Goal: Obtain resource: Obtain resource

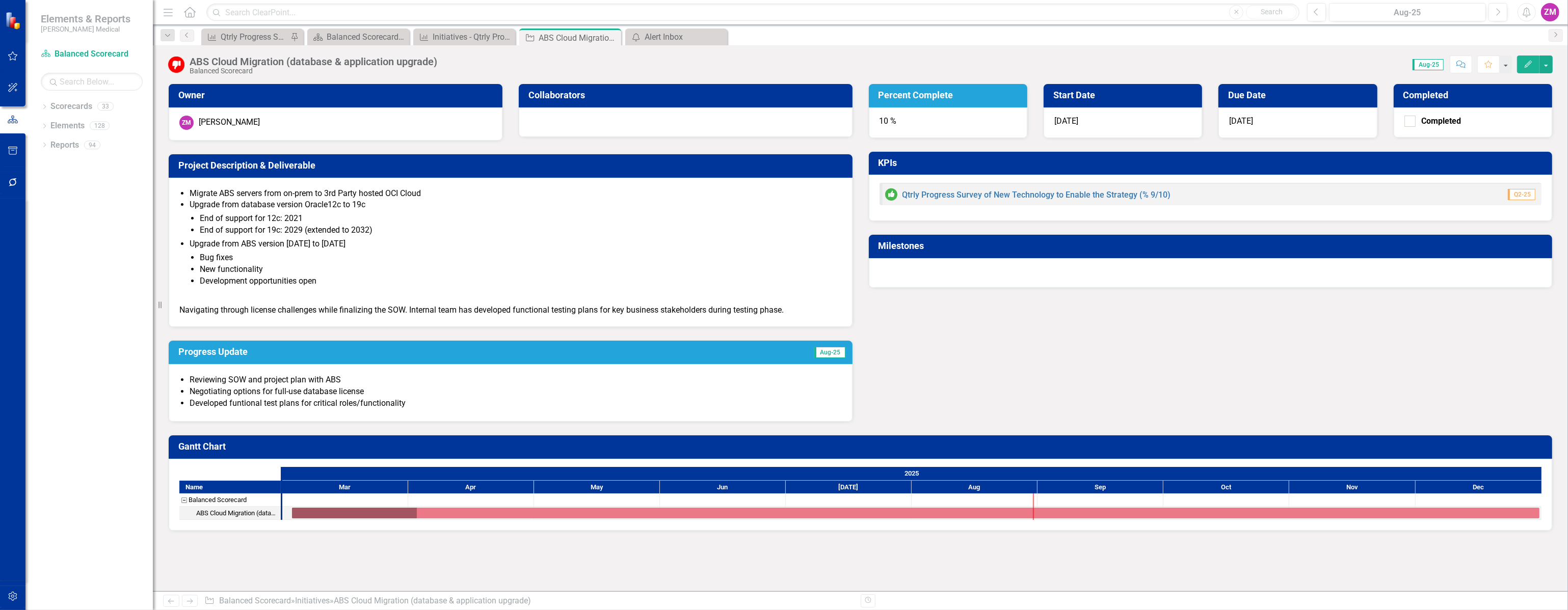
click at [543, 264] on li "New functionality" at bounding box center [521, 270] width 642 height 12
click at [457, 35] on div "Initiatives - Qtrly Progress Survey of New Technology" at bounding box center [466, 37] width 67 height 12
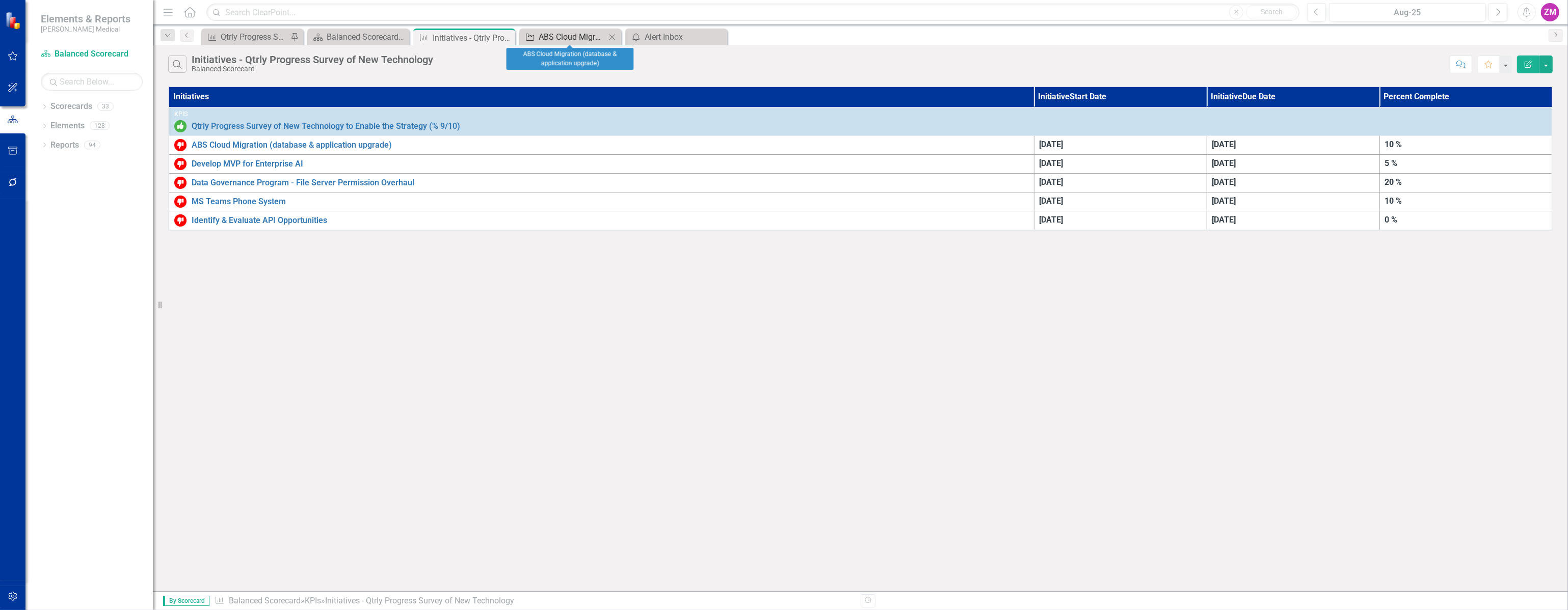
click at [581, 36] on div "ABS Cloud Migration (database & application upgrade)" at bounding box center [572, 37] width 67 height 12
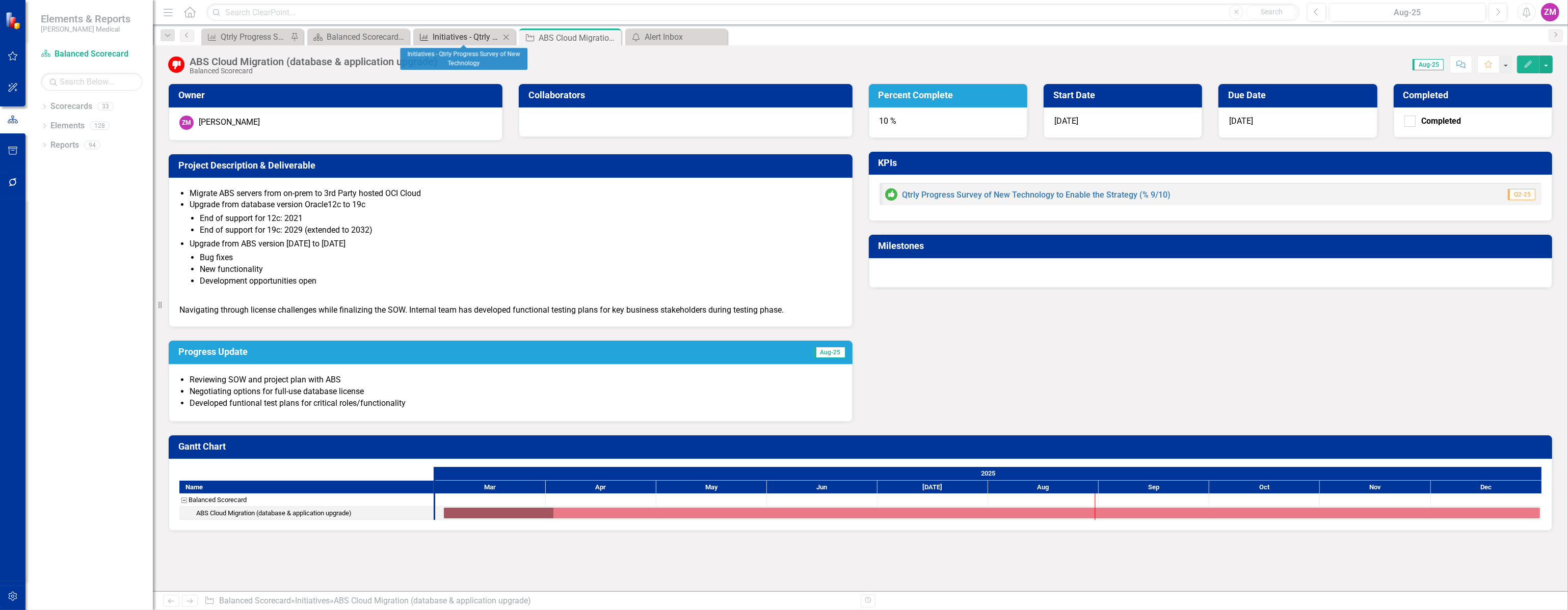
click at [481, 32] on div "Initiatives - Qtrly Progress Survey of New Technology" at bounding box center [466, 37] width 67 height 12
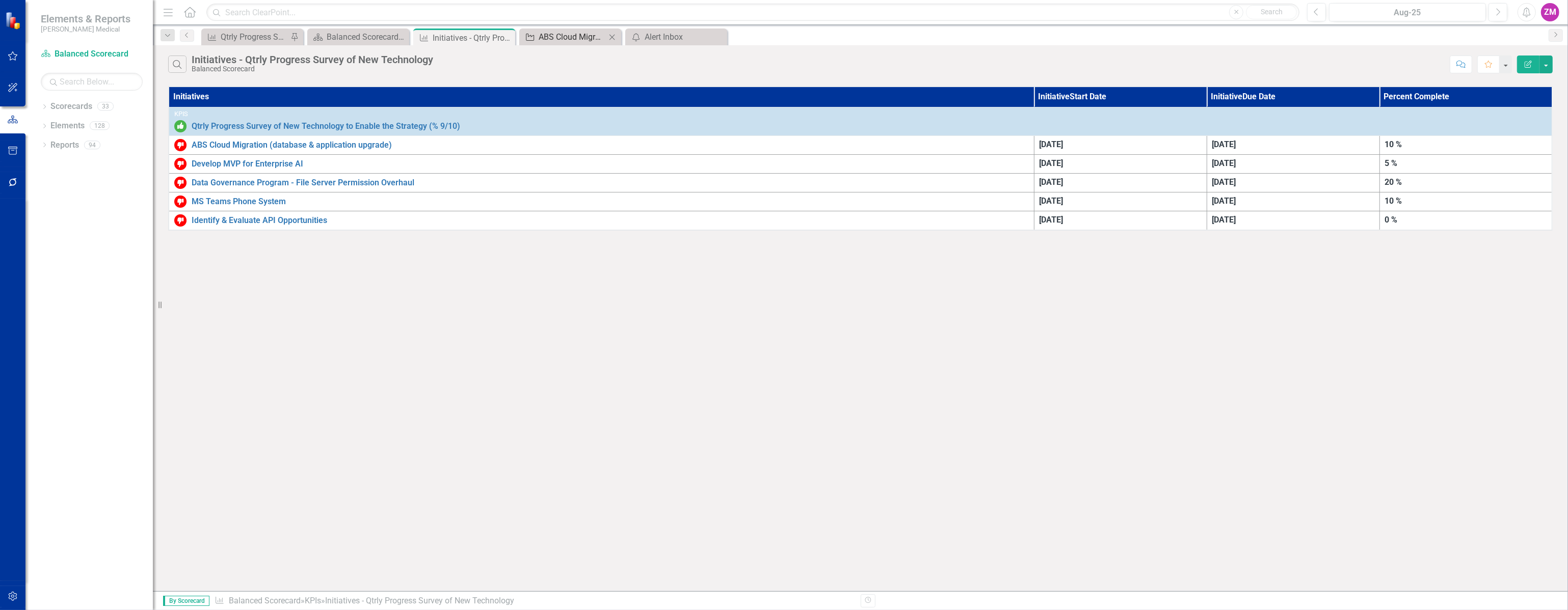
click at [561, 38] on div "ABS Cloud Migration (database & application upgrade)" at bounding box center [572, 37] width 67 height 12
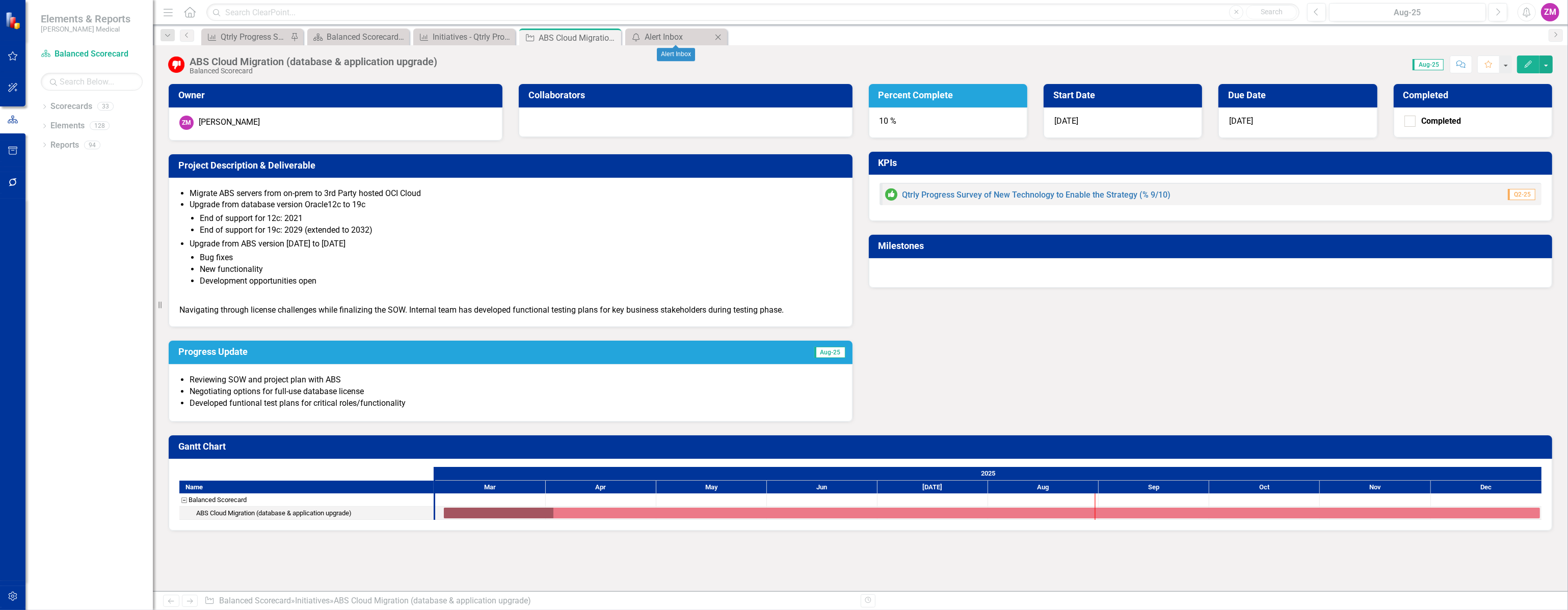
click at [718, 35] on icon "Close" at bounding box center [718, 37] width 10 height 8
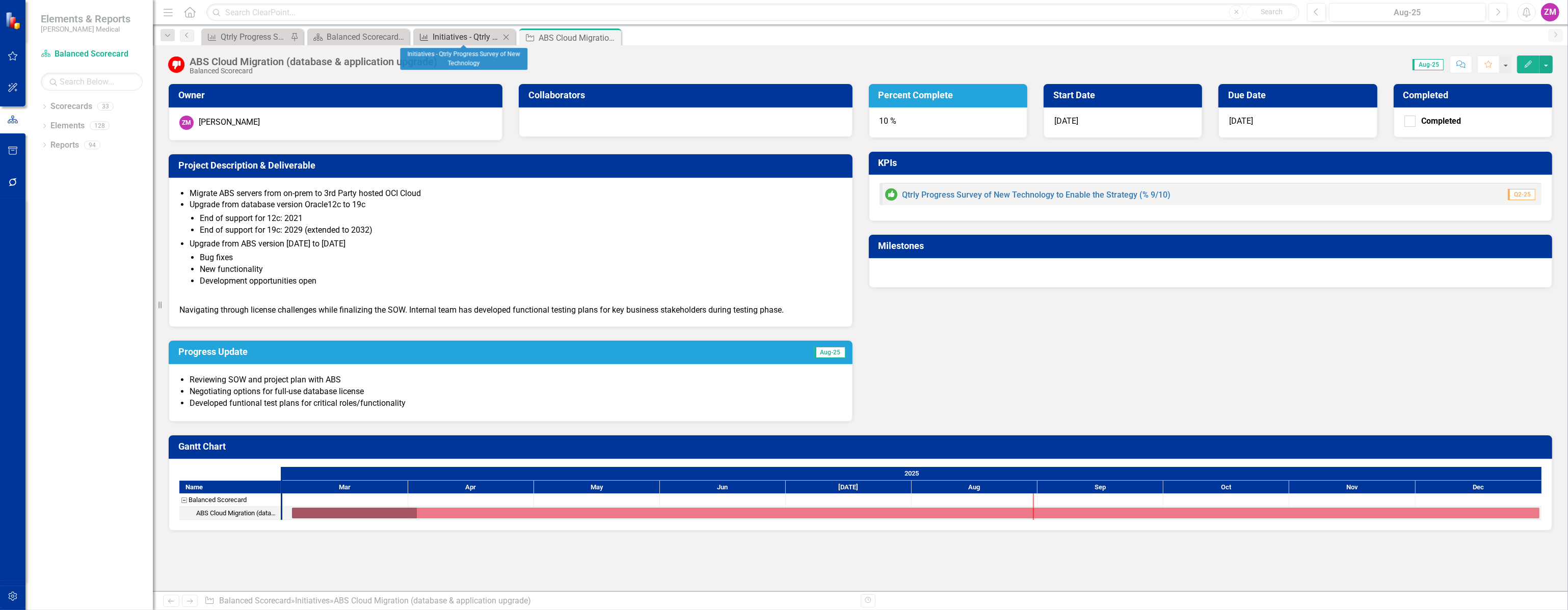
click at [468, 41] on div "Initiatives - Qtrly Progress Survey of New Technology" at bounding box center [466, 37] width 67 height 12
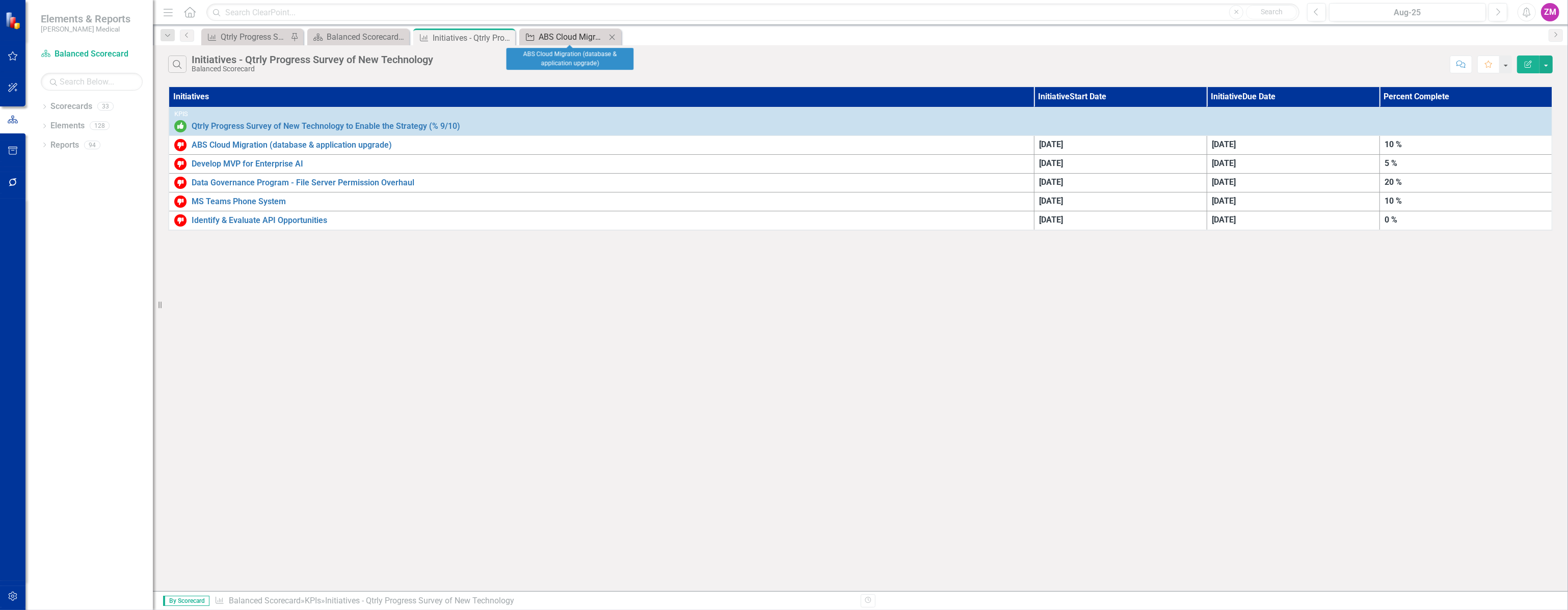
click at [561, 34] on div "ABS Cloud Migration (database & application upgrade)" at bounding box center [572, 37] width 67 height 12
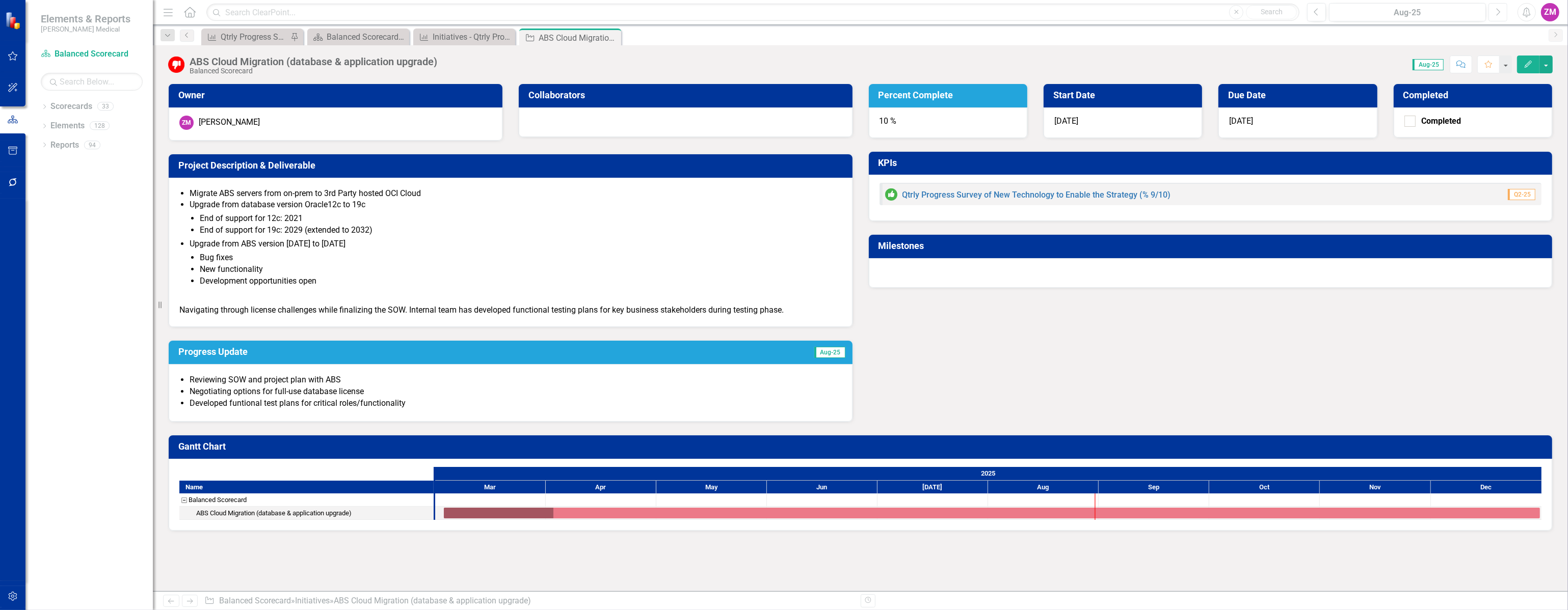
click at [1498, 10] on icon "Next" at bounding box center [1497, 12] width 6 height 9
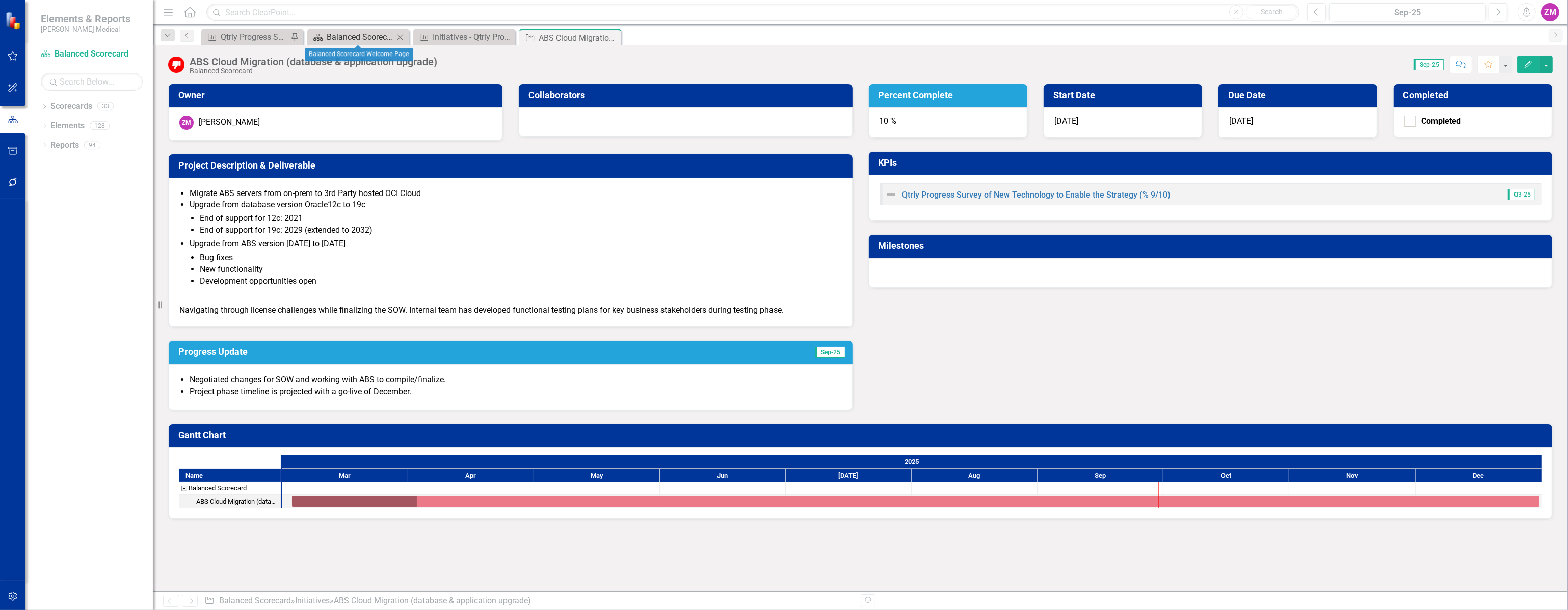
click at [357, 33] on div "Balanced Scorecard Welcome Page" at bounding box center [360, 37] width 67 height 12
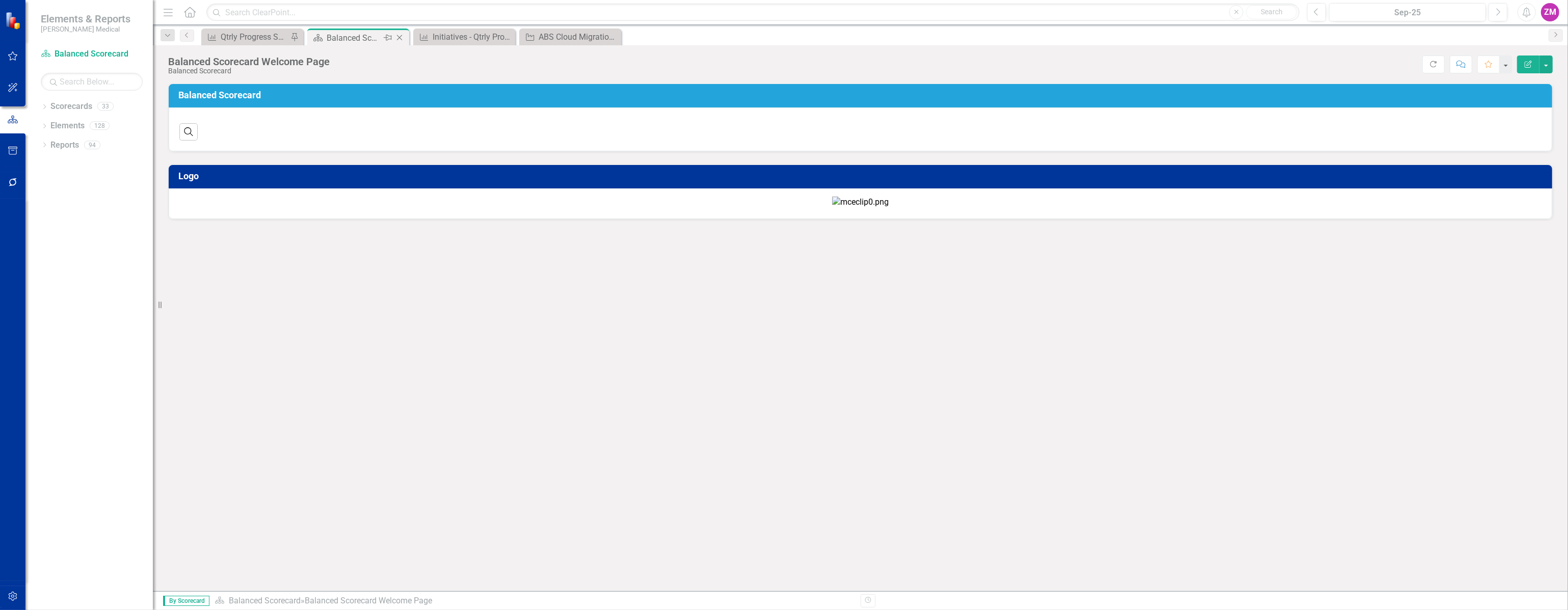
click at [399, 36] on icon "Close" at bounding box center [399, 37] width 10 height 8
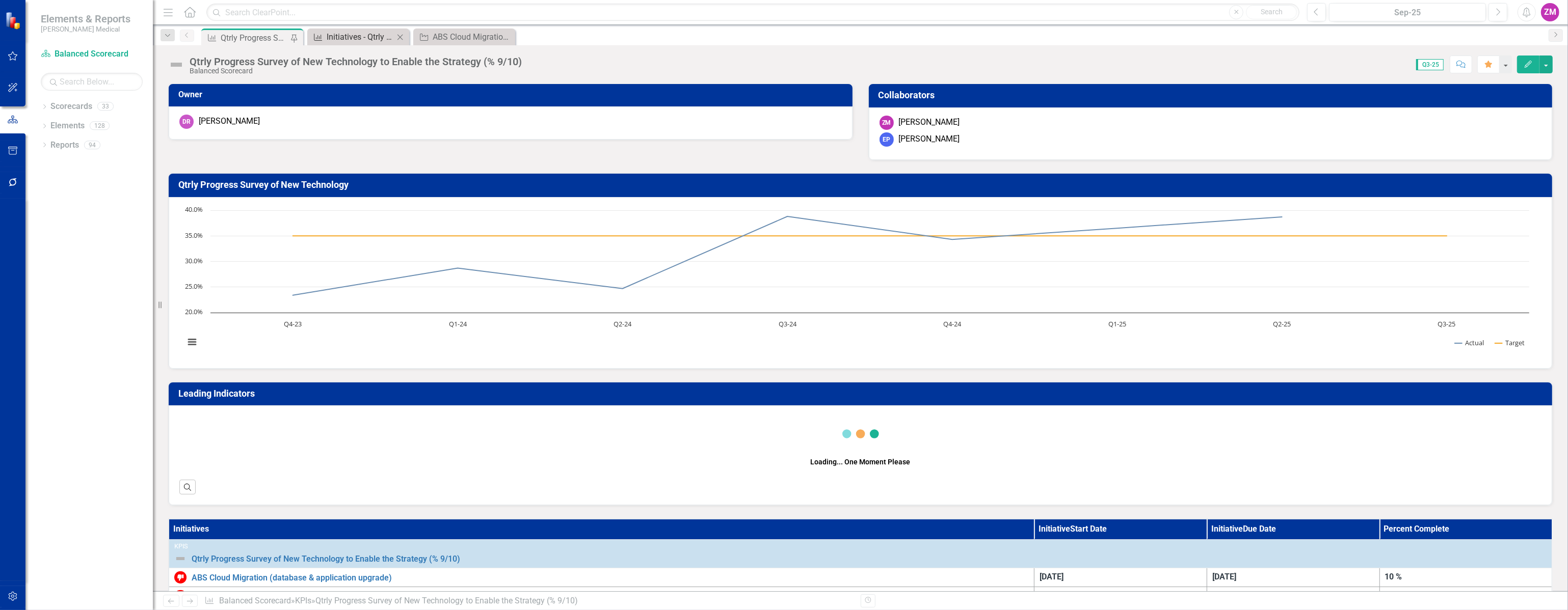
click at [346, 31] on div "Initiatives - Qtrly Progress Survey of New Technology" at bounding box center [360, 37] width 67 height 12
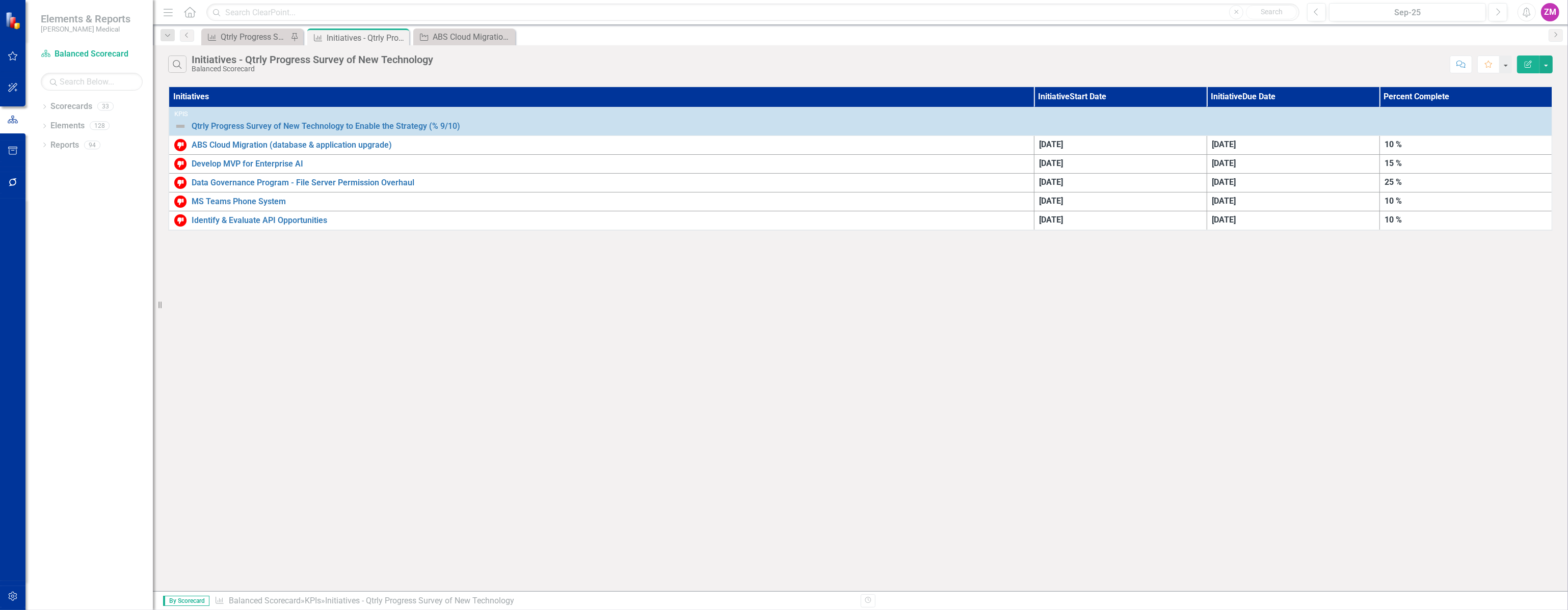
click at [13, 144] on button "button" at bounding box center [13, 151] width 23 height 22
click at [51, 113] on link "Briefing Books" at bounding box center [91, 115] width 102 height 12
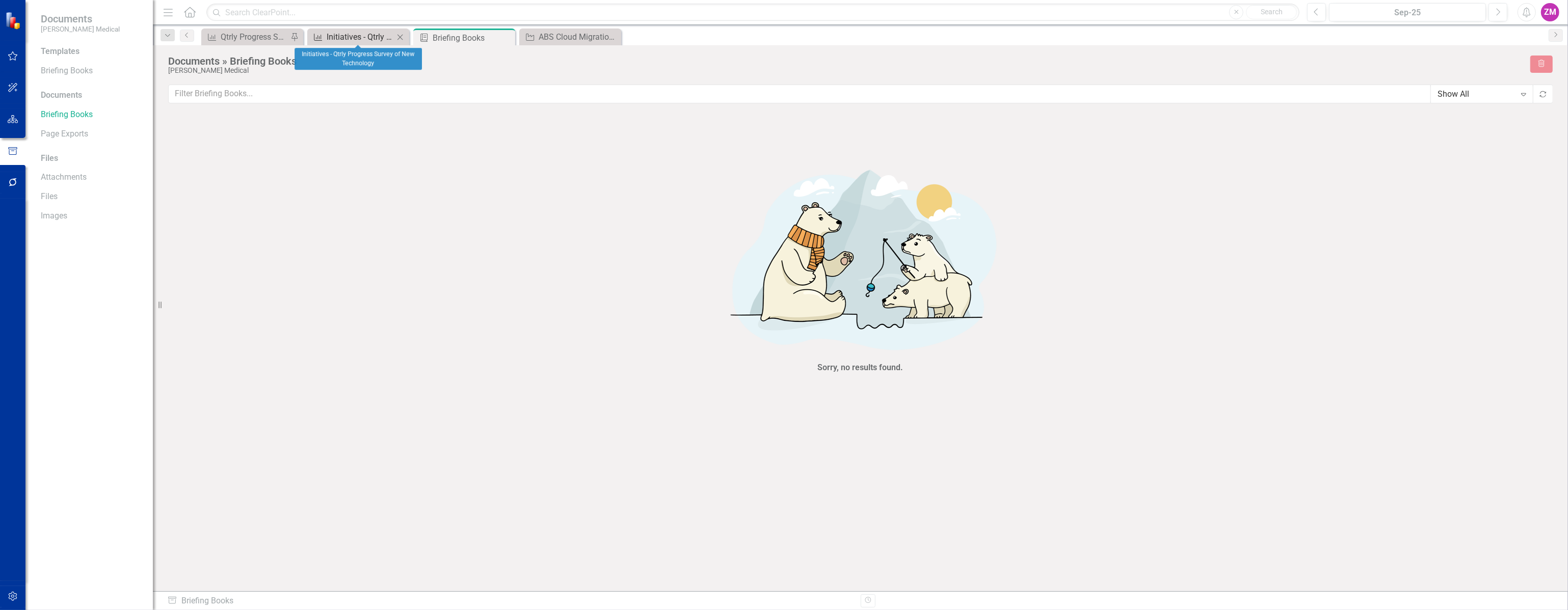
click at [344, 37] on div "Initiatives - Qtrly Progress Survey of New Technology" at bounding box center [360, 37] width 67 height 12
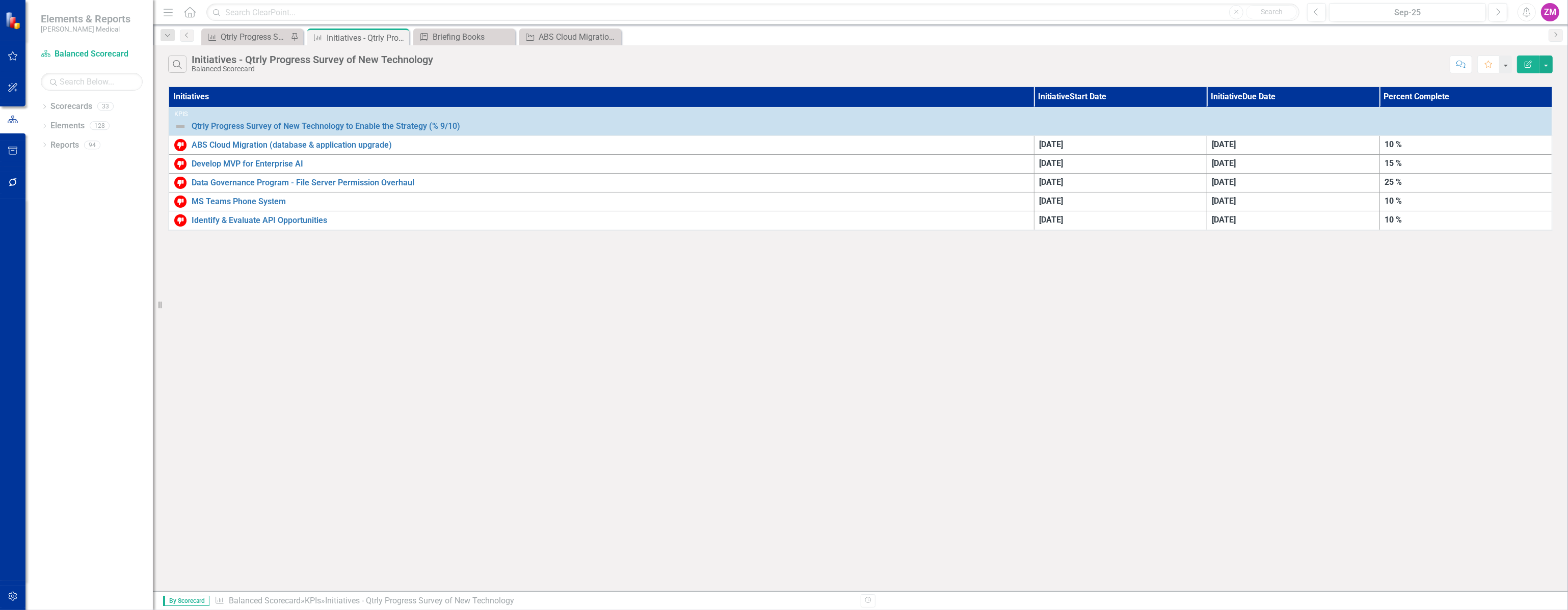
click at [14, 151] on icon "button" at bounding box center [12, 151] width 11 height 8
click at [69, 114] on link "Briefing Books" at bounding box center [91, 115] width 102 height 12
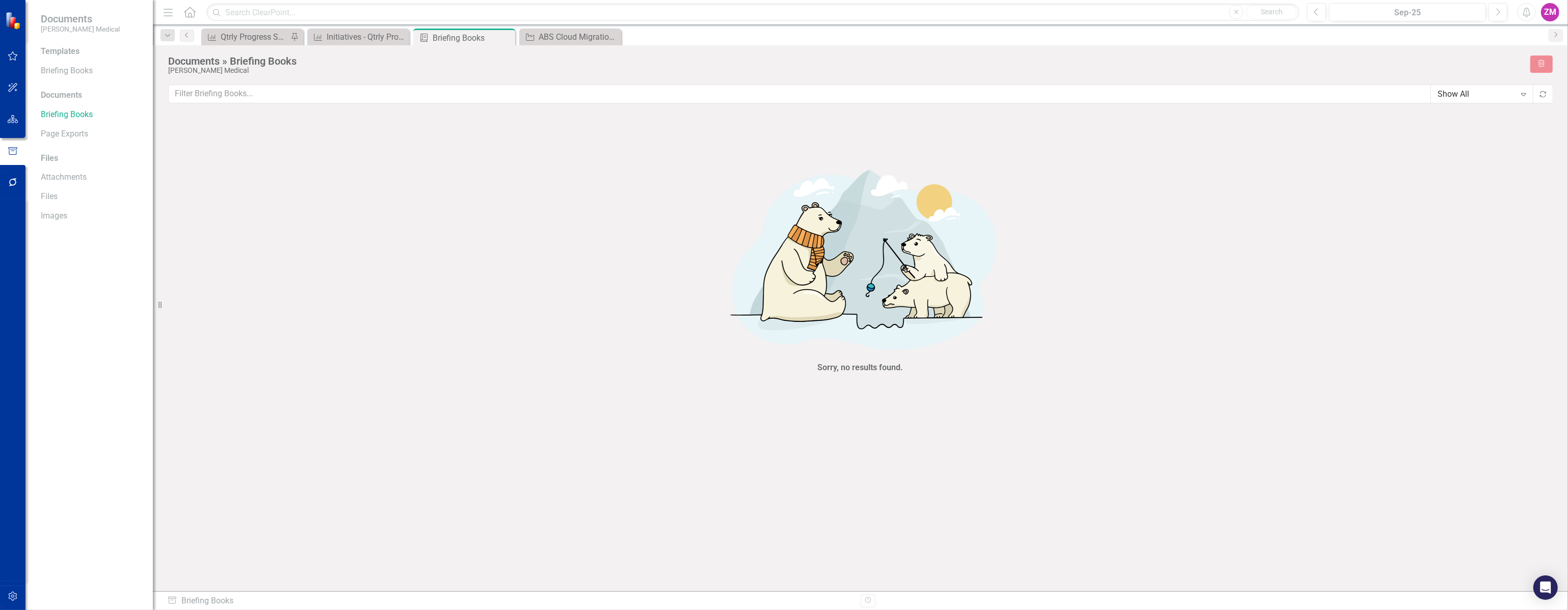
click at [1184, 183] on div "Sorry, no results found." at bounding box center [860, 267] width 1384 height 302
click at [1318, 15] on icon "button" at bounding box center [1316, 12] width 4 height 7
click at [1495, 10] on icon "Next" at bounding box center [1497, 12] width 6 height 9
drag, startPoint x: 1077, startPoint y: 294, endPoint x: 1017, endPoint y: 296, distance: 60.0
click at [1077, 295] on div "Sorry, no results found." at bounding box center [860, 267] width 1384 height 302
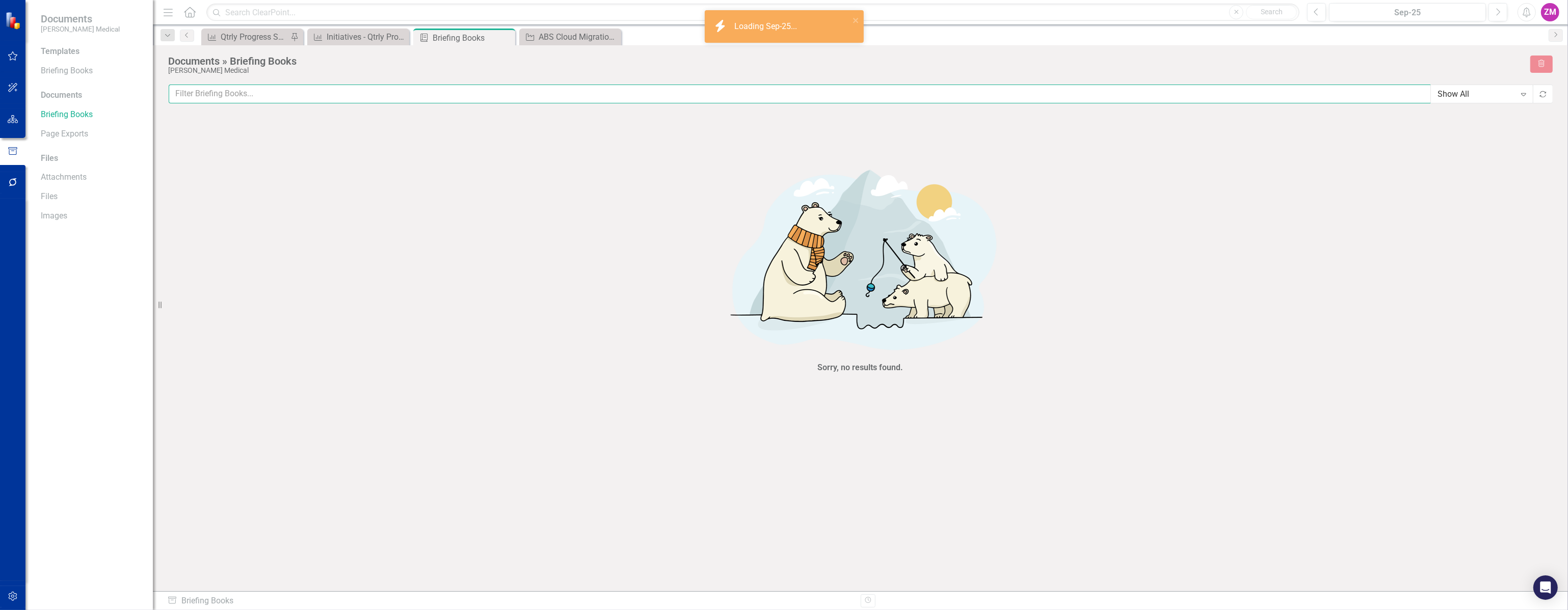
click at [304, 100] on input "text" at bounding box center [800, 94] width 1262 height 19
click at [1497, 133] on div "Sorry, no results found." at bounding box center [860, 267] width 1384 height 302
click at [1520, 89] on div "Expand" at bounding box center [1524, 95] width 18 height 17
click at [1508, 113] on div "Show All" at bounding box center [1484, 111] width 86 height 12
drag, startPoint x: 1476, startPoint y: 192, endPoint x: 1507, endPoint y: 149, distance: 53.0
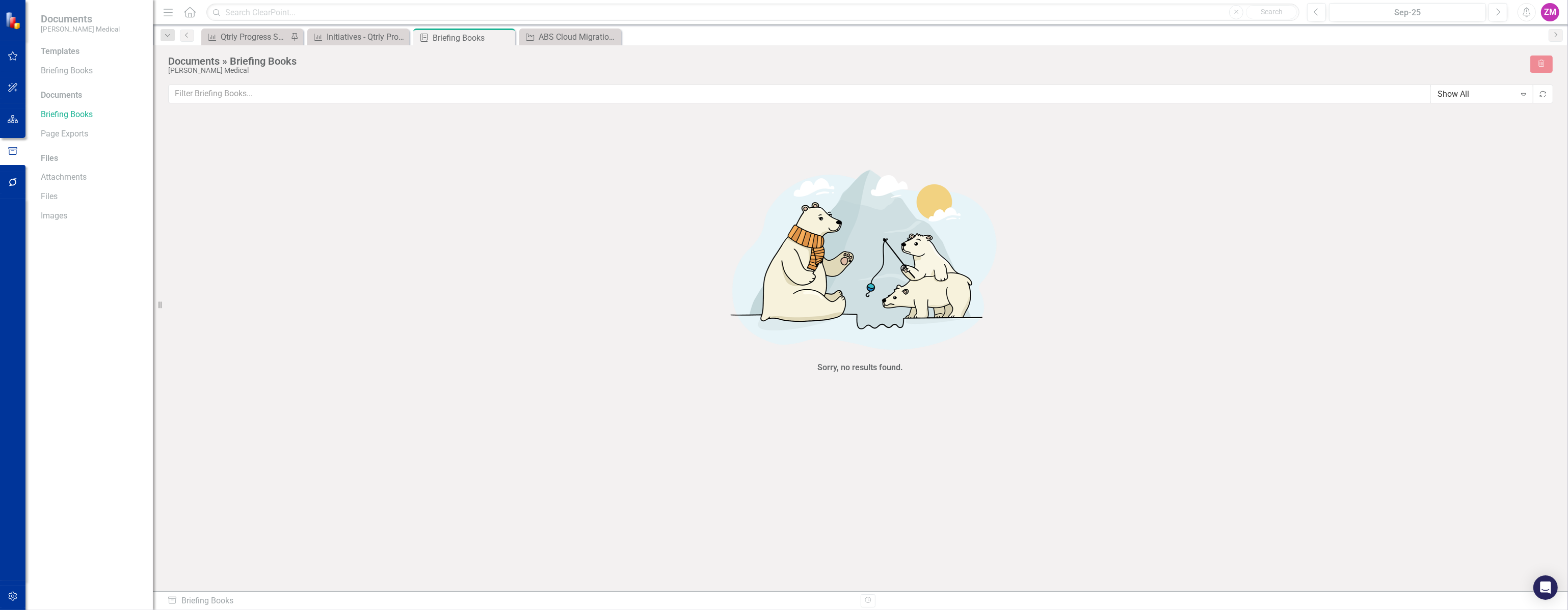
click at [1478, 190] on div "Sorry, no results found." at bounding box center [860, 267] width 1384 height 302
click at [1539, 91] on button "Recalculate" at bounding box center [1543, 94] width 21 height 19
click at [1542, 91] on icon "Recalculate" at bounding box center [1543, 94] width 7 height 7
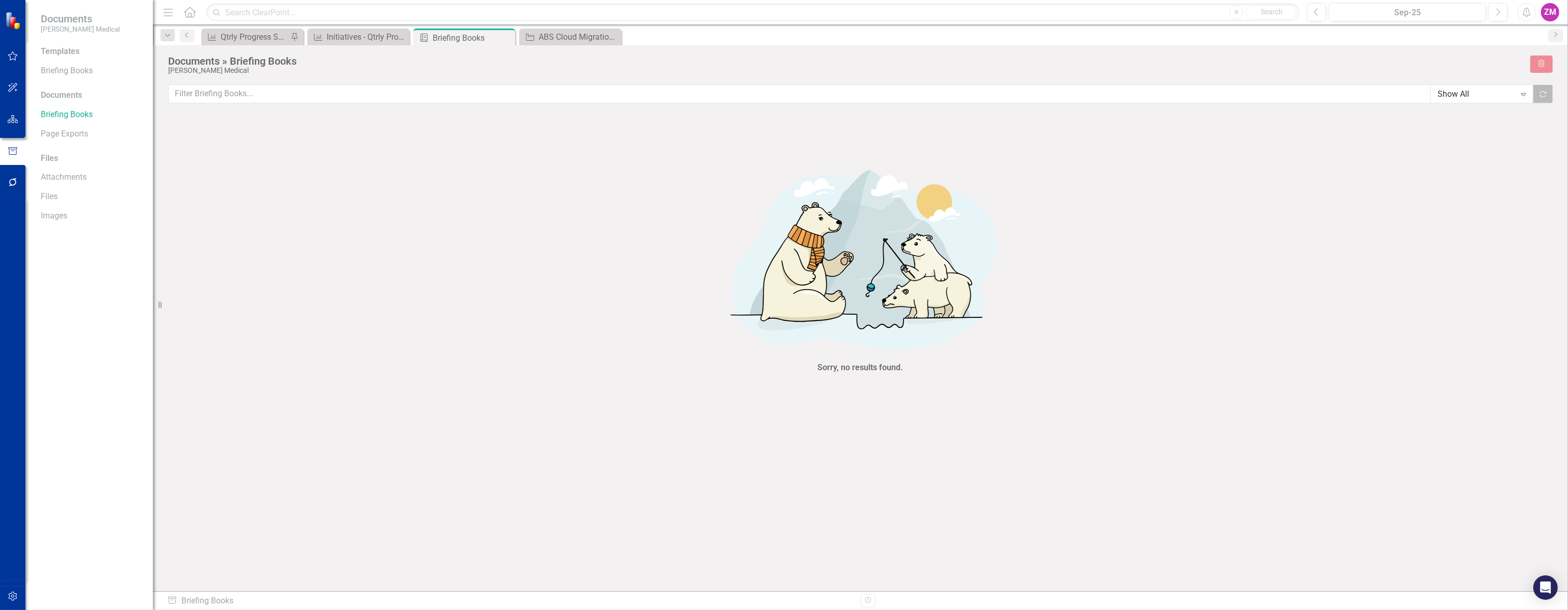
click at [1541, 91] on icon "button" at bounding box center [1542, 94] width 6 height 6
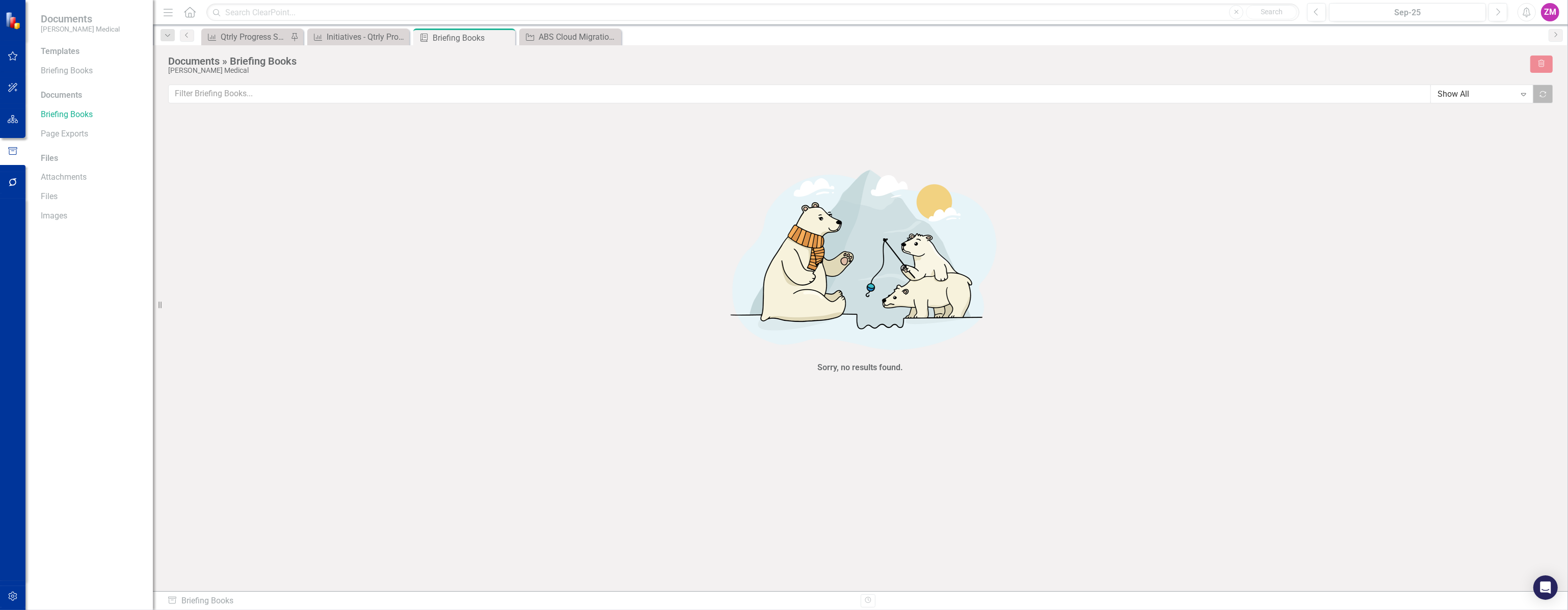
click at [1541, 91] on icon "button" at bounding box center [1542, 94] width 6 height 6
click at [1542, 93] on icon "Recalculate" at bounding box center [1543, 94] width 7 height 7
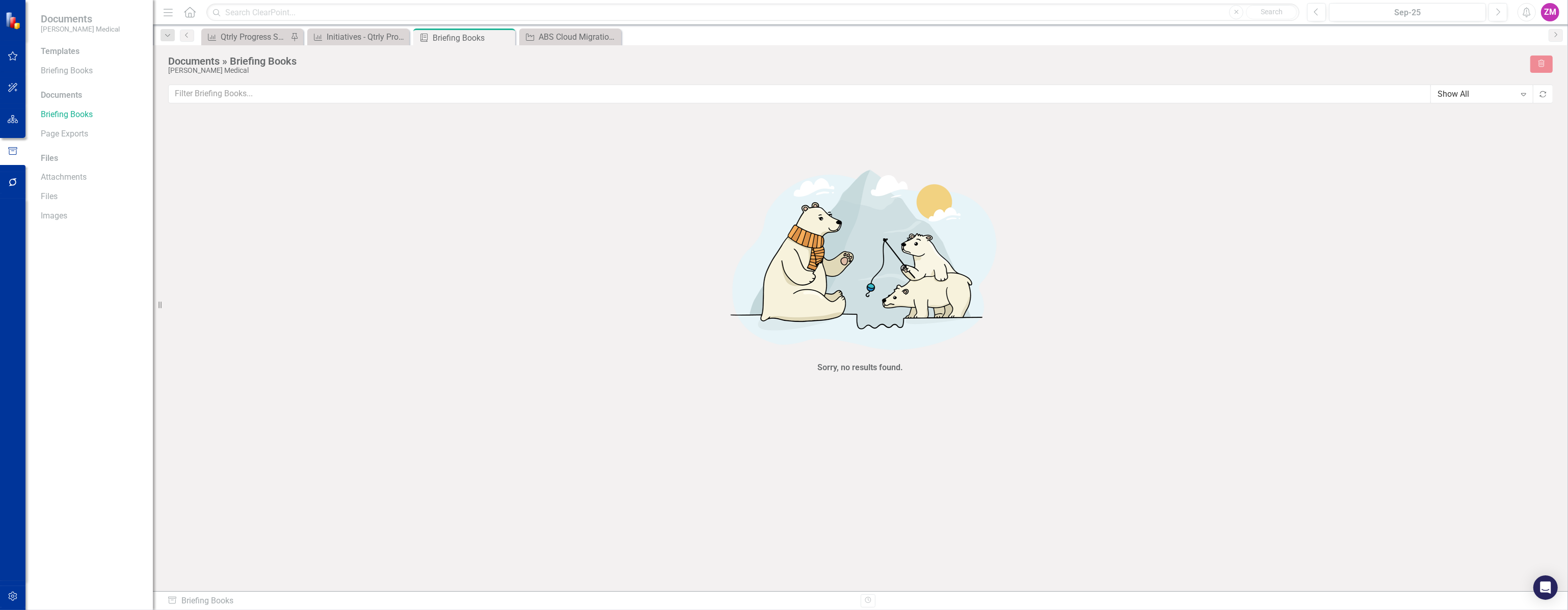
drag, startPoint x: 1277, startPoint y: 227, endPoint x: 1327, endPoint y: 188, distance: 63.4
click at [1278, 228] on div "Sorry, no results found." at bounding box center [860, 267] width 1384 height 302
click at [1548, 7] on div "ZM" at bounding box center [1551, 12] width 18 height 18
click at [1503, 130] on link "Logout Log Out" at bounding box center [1518, 129] width 81 height 19
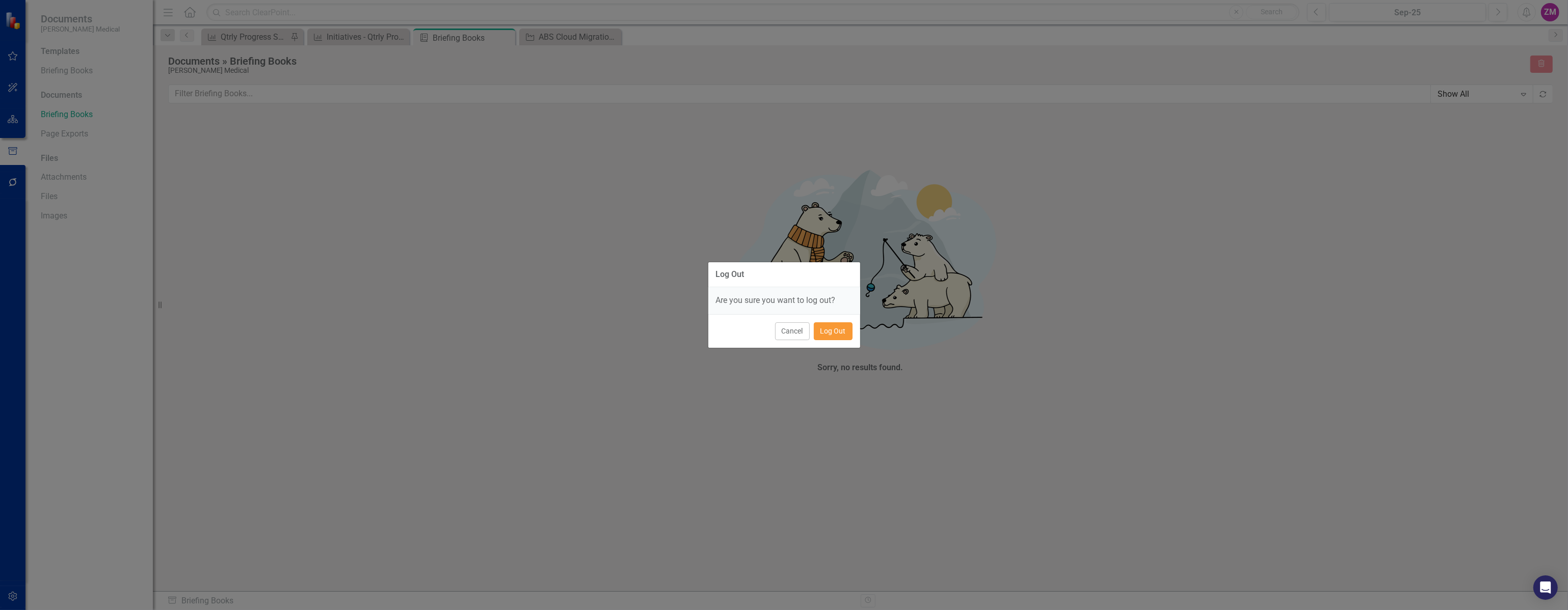
click at [843, 331] on button "Log Out" at bounding box center [833, 330] width 39 height 17
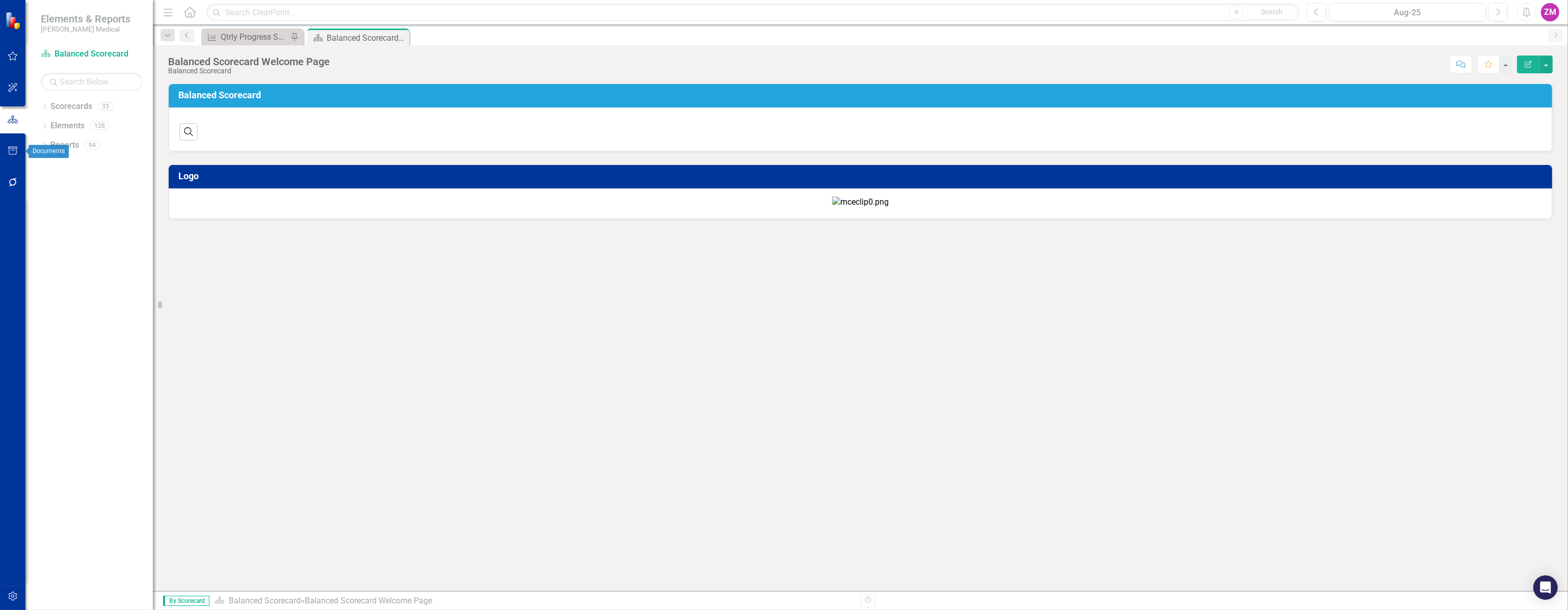
click at [8, 149] on icon "button" at bounding box center [12, 151] width 9 height 8
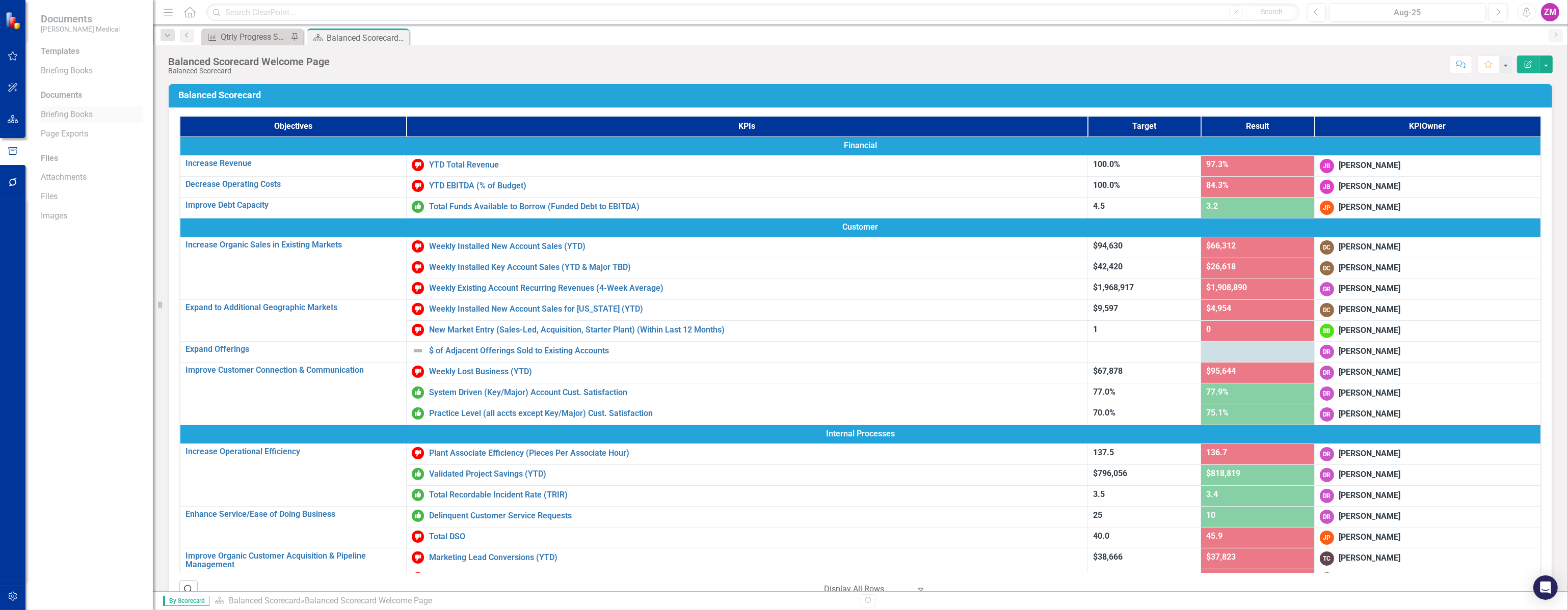
click at [62, 114] on link "Briefing Books" at bounding box center [91, 115] width 102 height 12
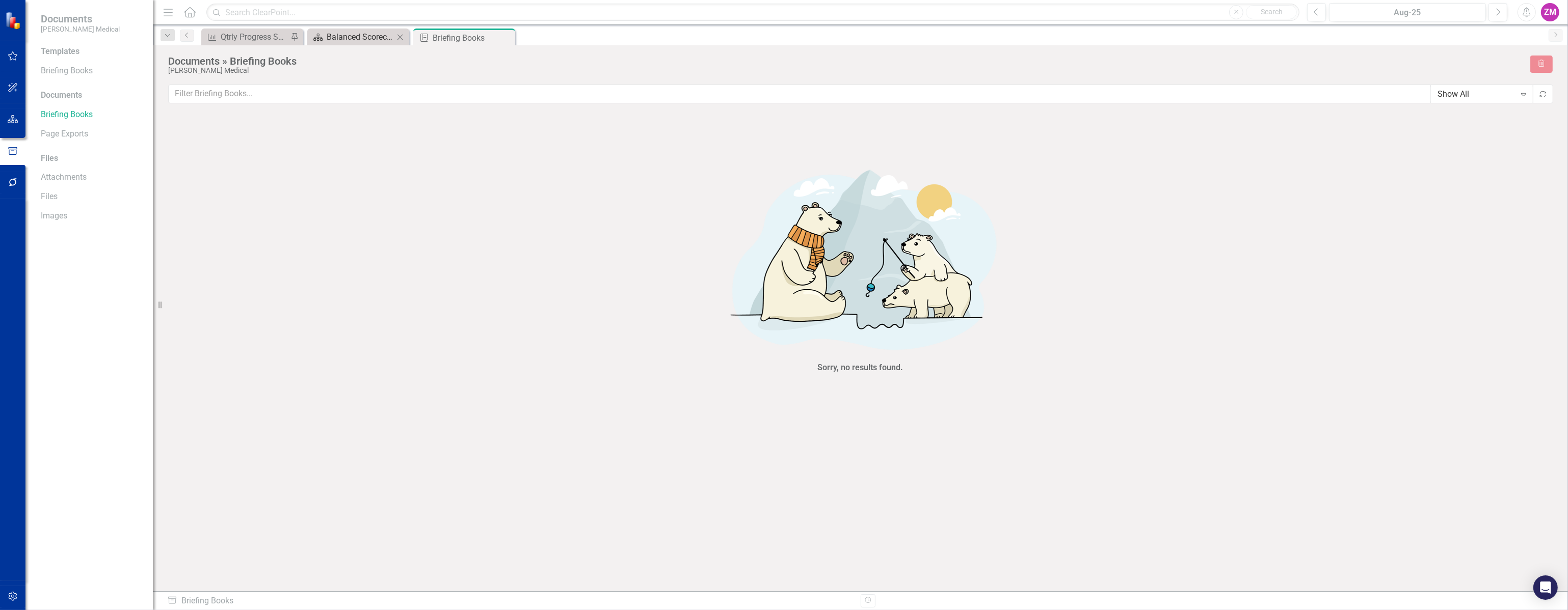
click at [350, 37] on div "Balanced Scorecard Welcome Page" at bounding box center [360, 37] width 67 height 12
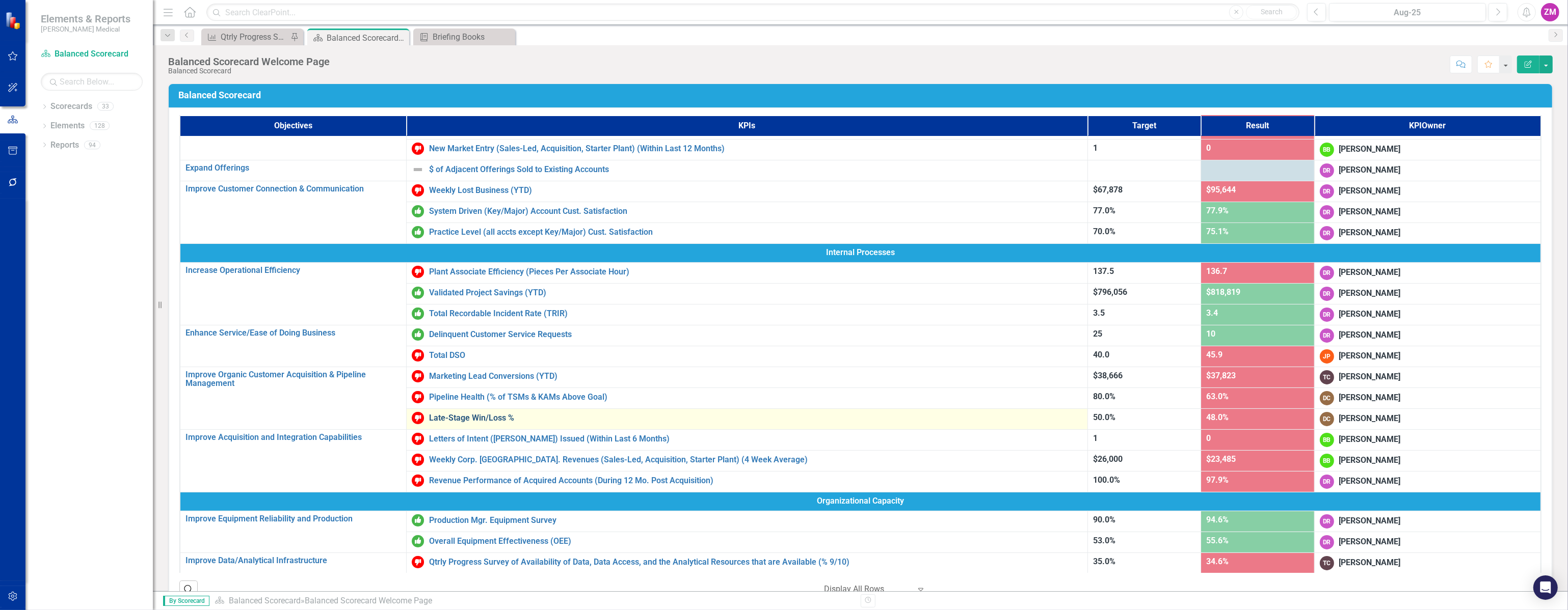
scroll to position [347, 0]
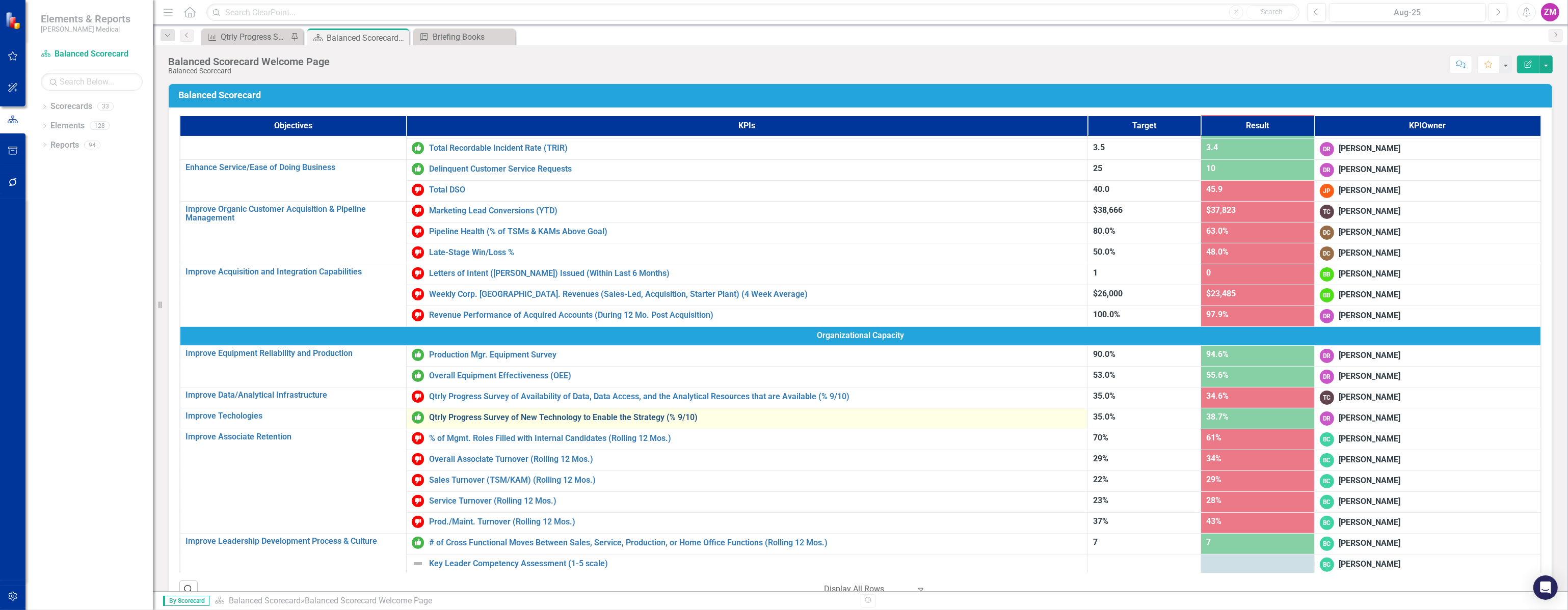
click at [566, 415] on link "Qtrly Progress Survey of New Technology to Enable the Strategy (% 9/10)" at bounding box center [756, 417] width 654 height 9
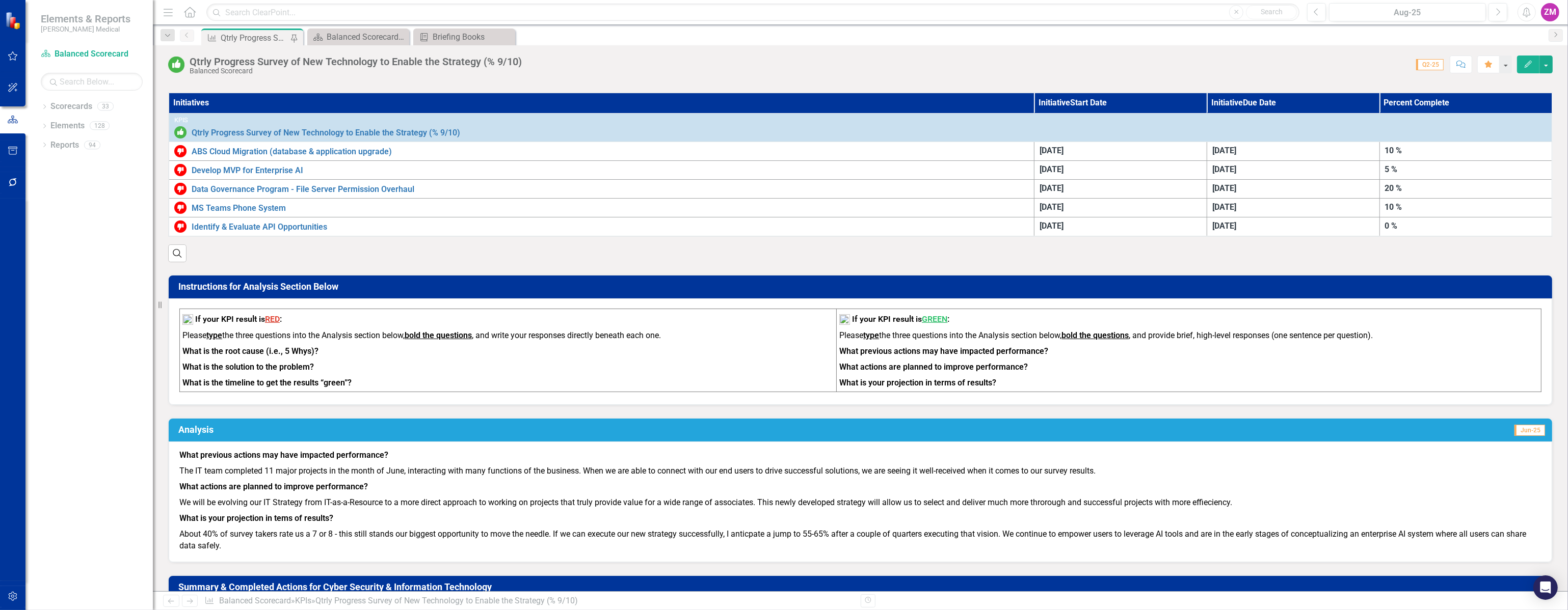
scroll to position [648, 0]
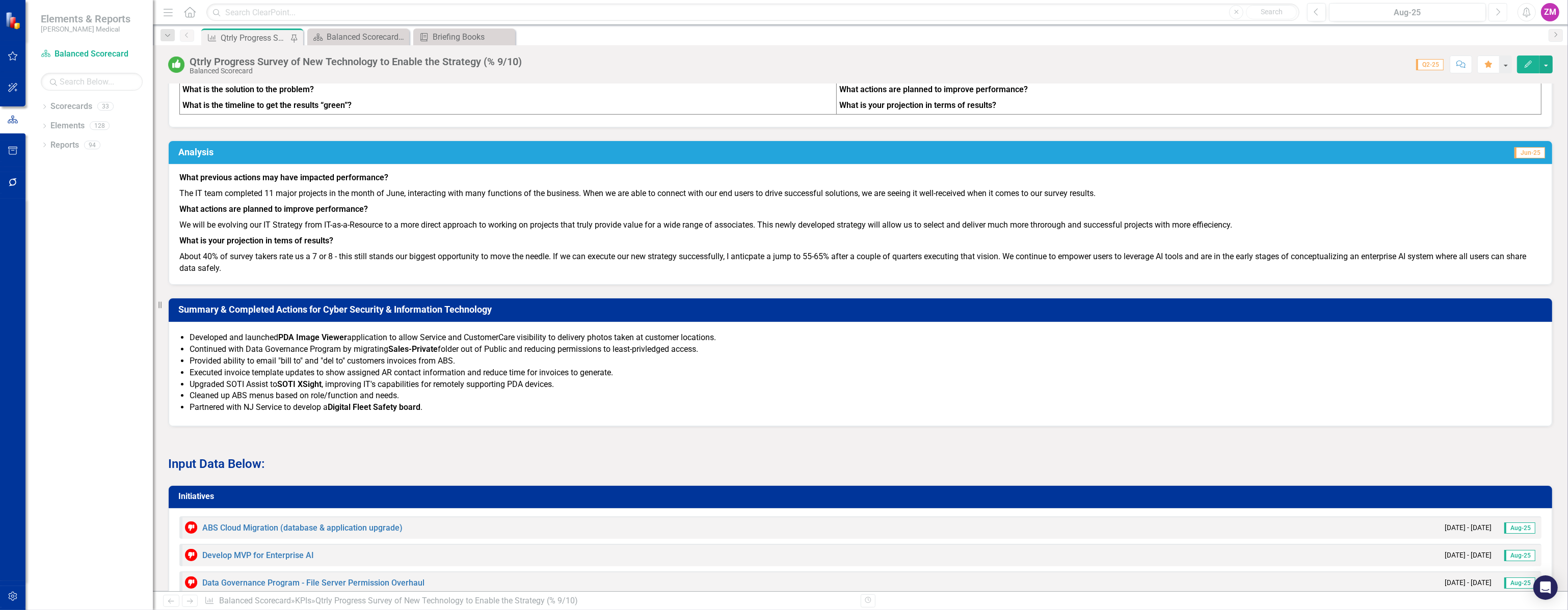
click at [1503, 19] on button "Next" at bounding box center [1497, 12] width 19 height 18
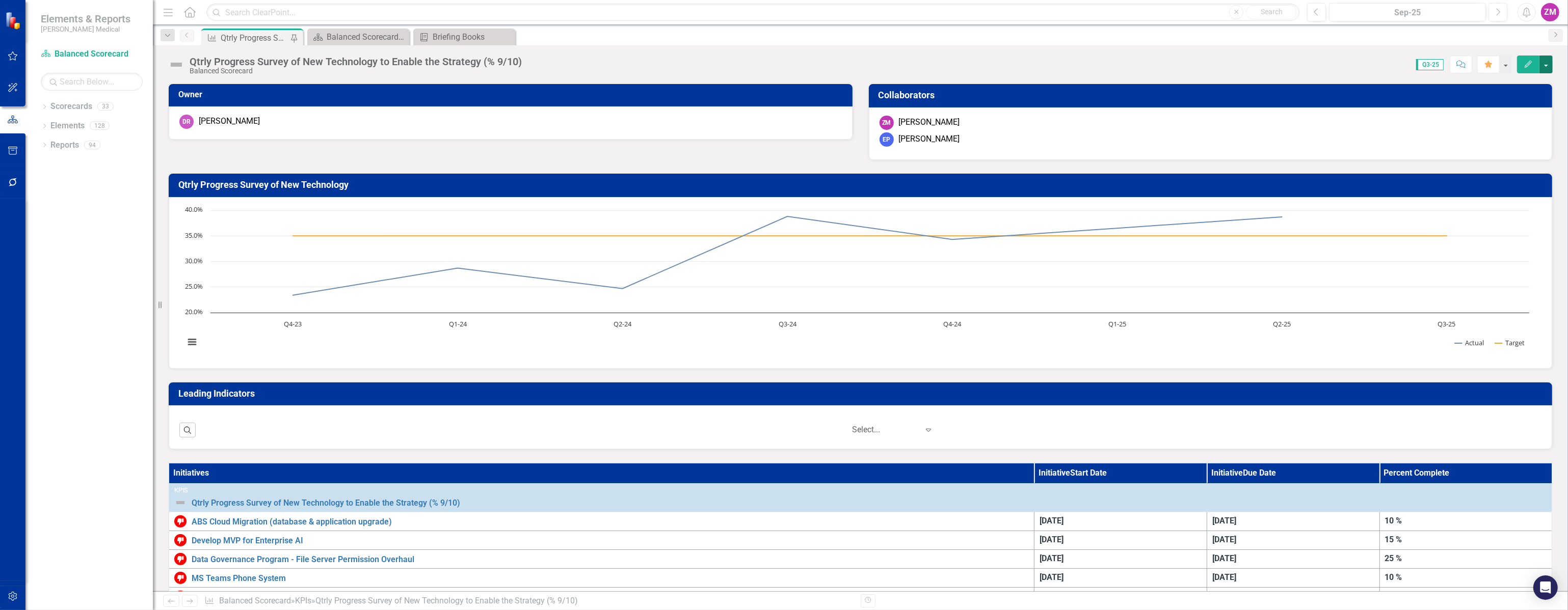
click at [1550, 57] on button "button" at bounding box center [1546, 64] width 13 height 17
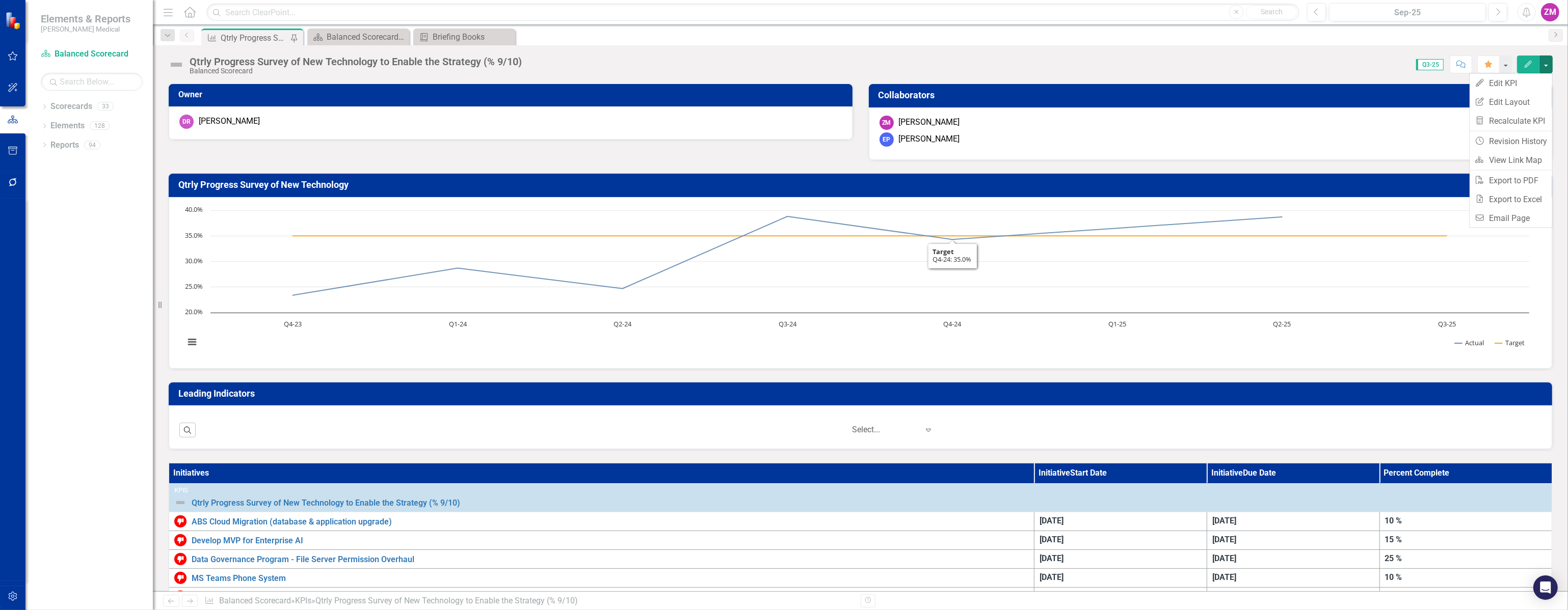
click at [1056, 71] on div "Score: 0.00 Q3-25 Completed Comment Favorite Edit" at bounding box center [1039, 64] width 1026 height 17
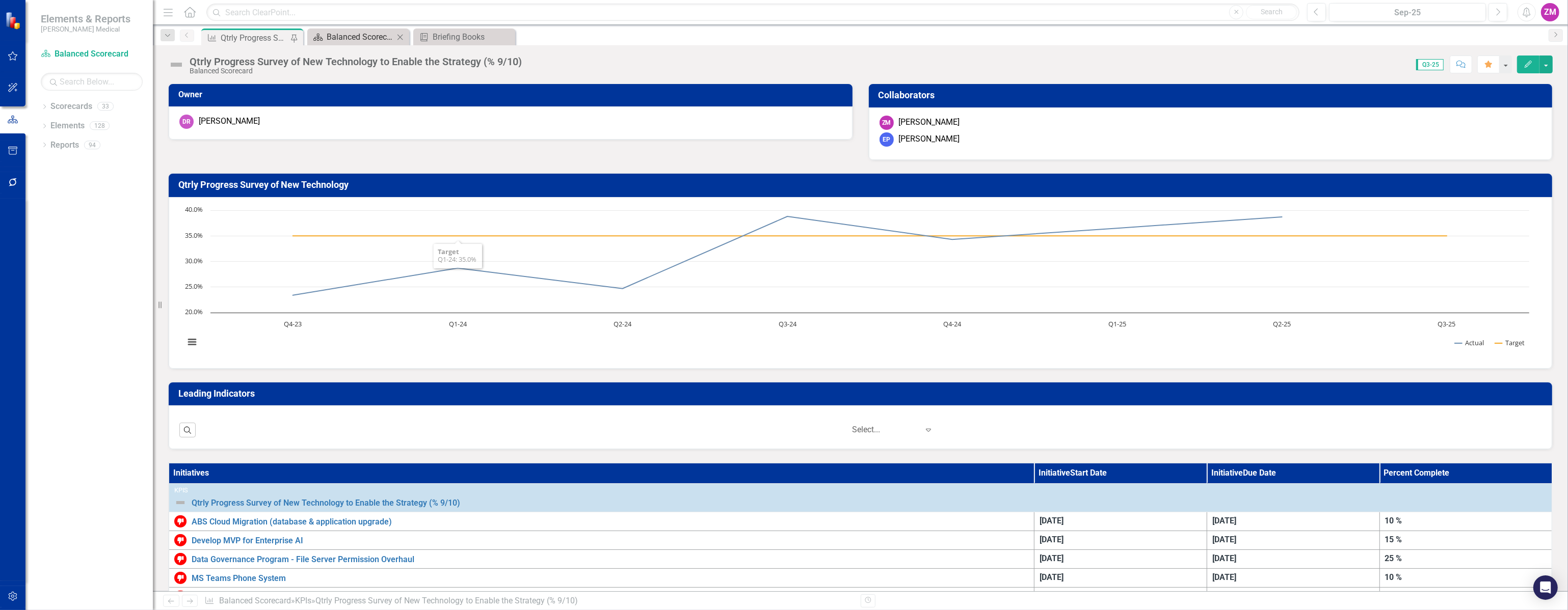
click at [358, 34] on div "Balanced Scorecard Welcome Page" at bounding box center [360, 37] width 67 height 12
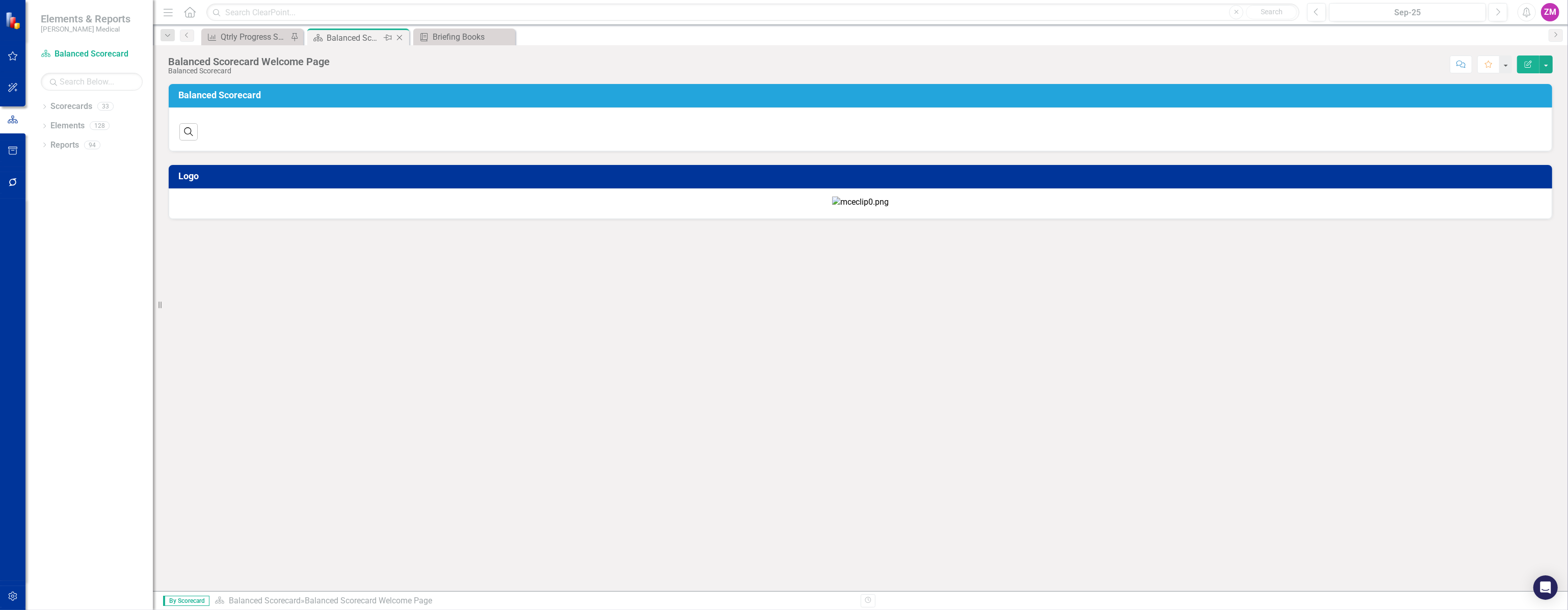
click at [400, 37] on icon "Close" at bounding box center [399, 37] width 10 height 8
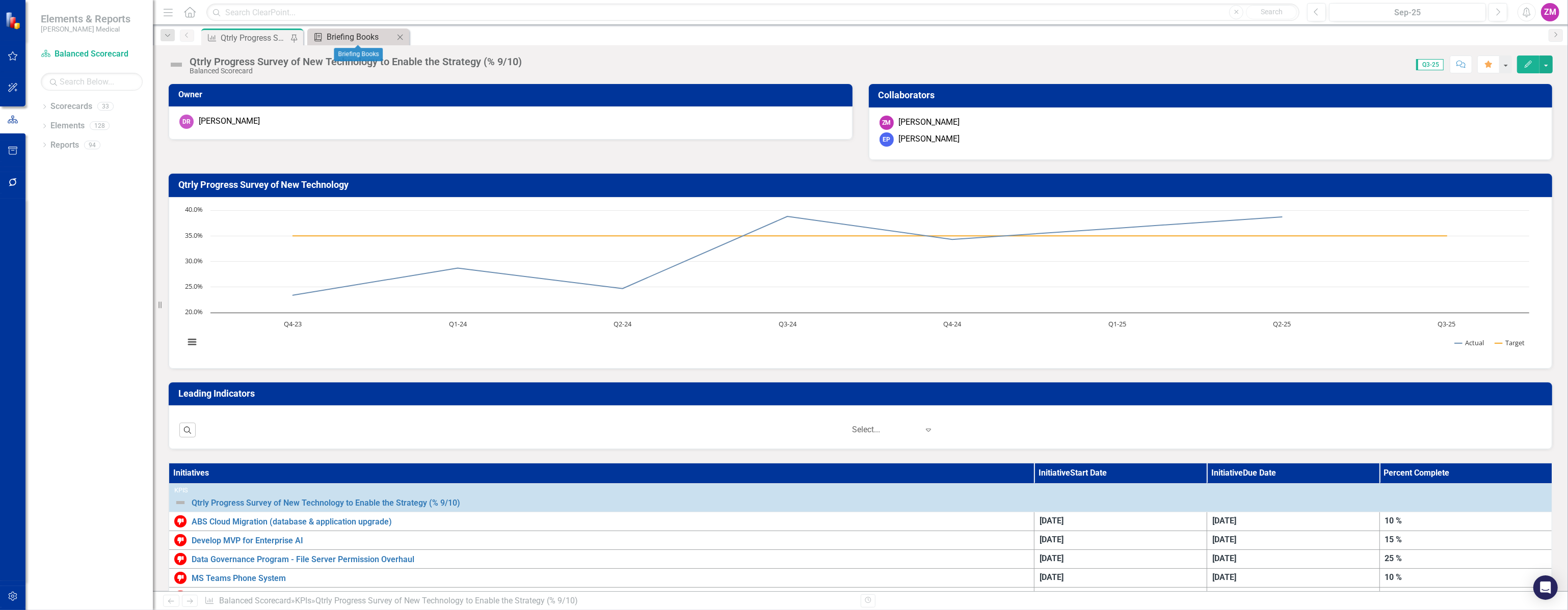
click at [357, 36] on div "Briefing Books" at bounding box center [360, 37] width 67 height 12
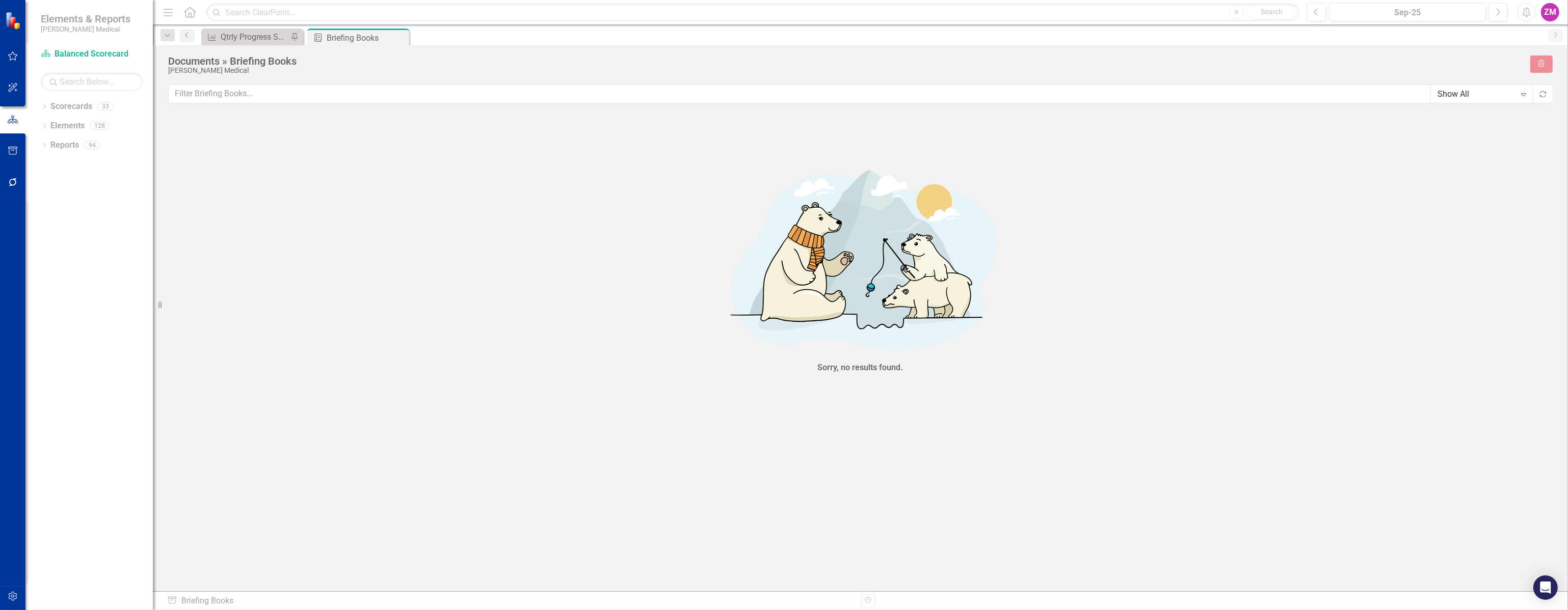
click at [1247, 158] on div "Sorry, no results found." at bounding box center [860, 267] width 1384 height 302
drag, startPoint x: 283, startPoint y: 174, endPoint x: 986, endPoint y: 244, distance: 706.5
drag, startPoint x: 986, startPoint y: 244, endPoint x: 676, endPoint y: 209, distance: 312.0
click at [676, 209] on div "Sorry, no results found." at bounding box center [860, 267] width 1384 height 302
click at [14, 149] on icon "button" at bounding box center [12, 151] width 11 height 8
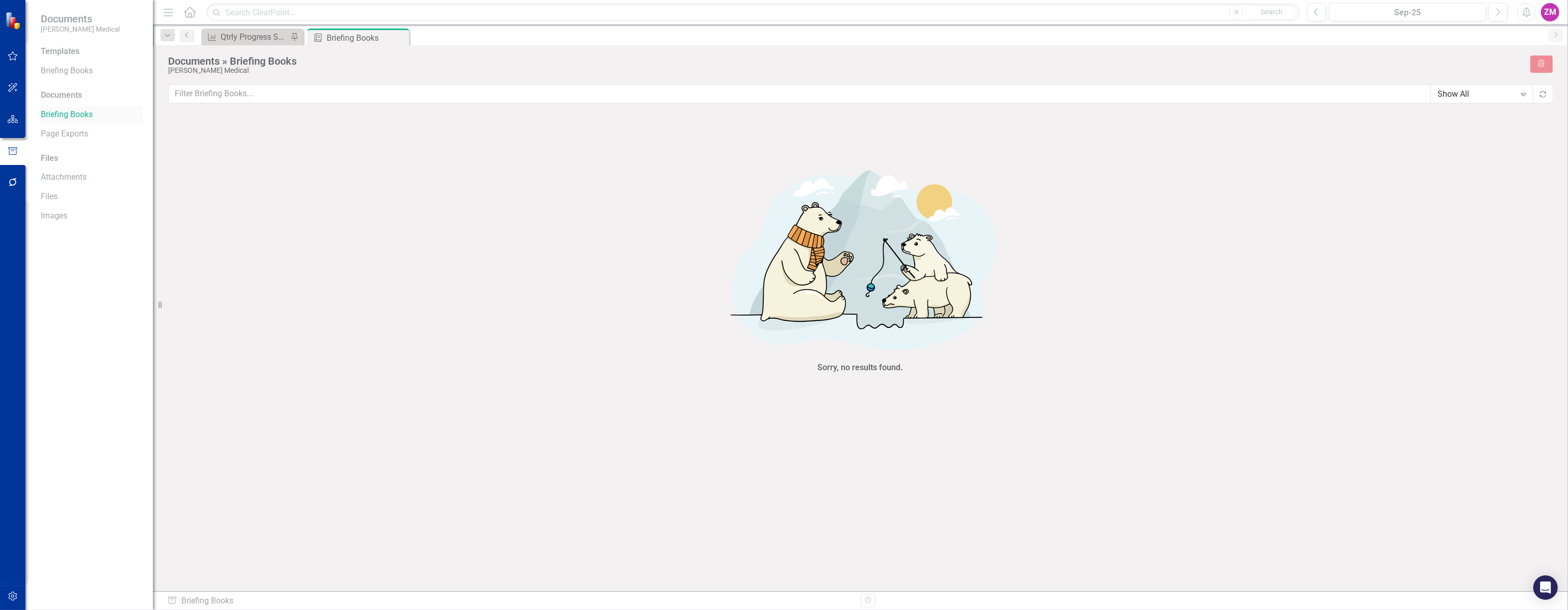
click at [85, 117] on link "Briefing Books" at bounding box center [91, 115] width 102 height 12
click at [189, 62] on div "Documents » Briefing Books" at bounding box center [844, 61] width 1352 height 11
click at [58, 95] on div "Documents" at bounding box center [91, 95] width 102 height 12
drag, startPoint x: 1226, startPoint y: 468, endPoint x: 1264, endPoint y: 461, distance: 38.6
click at [1232, 465] on div "Sorry, no results found." at bounding box center [860, 323] width 1384 height 413
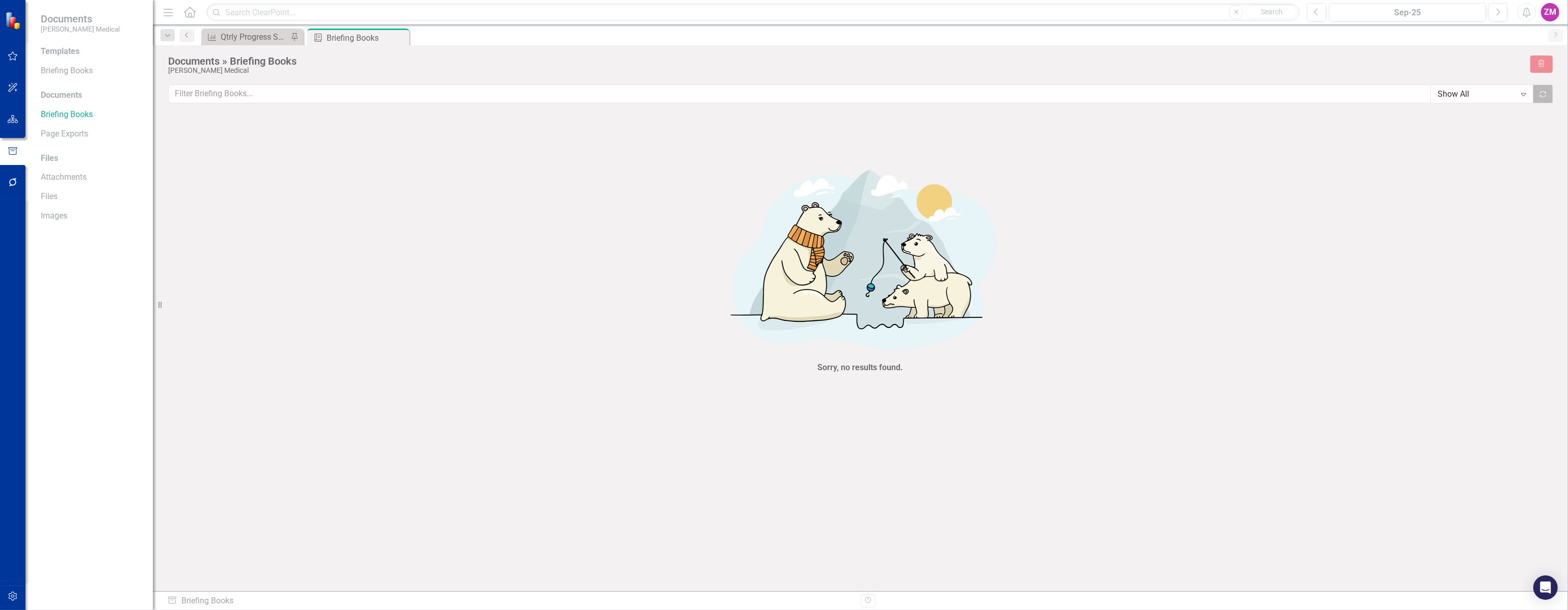
click at [1540, 97] on button "Recalculate" at bounding box center [1543, 94] width 21 height 19
click at [81, 71] on link "Briefing Books" at bounding box center [91, 71] width 102 height 12
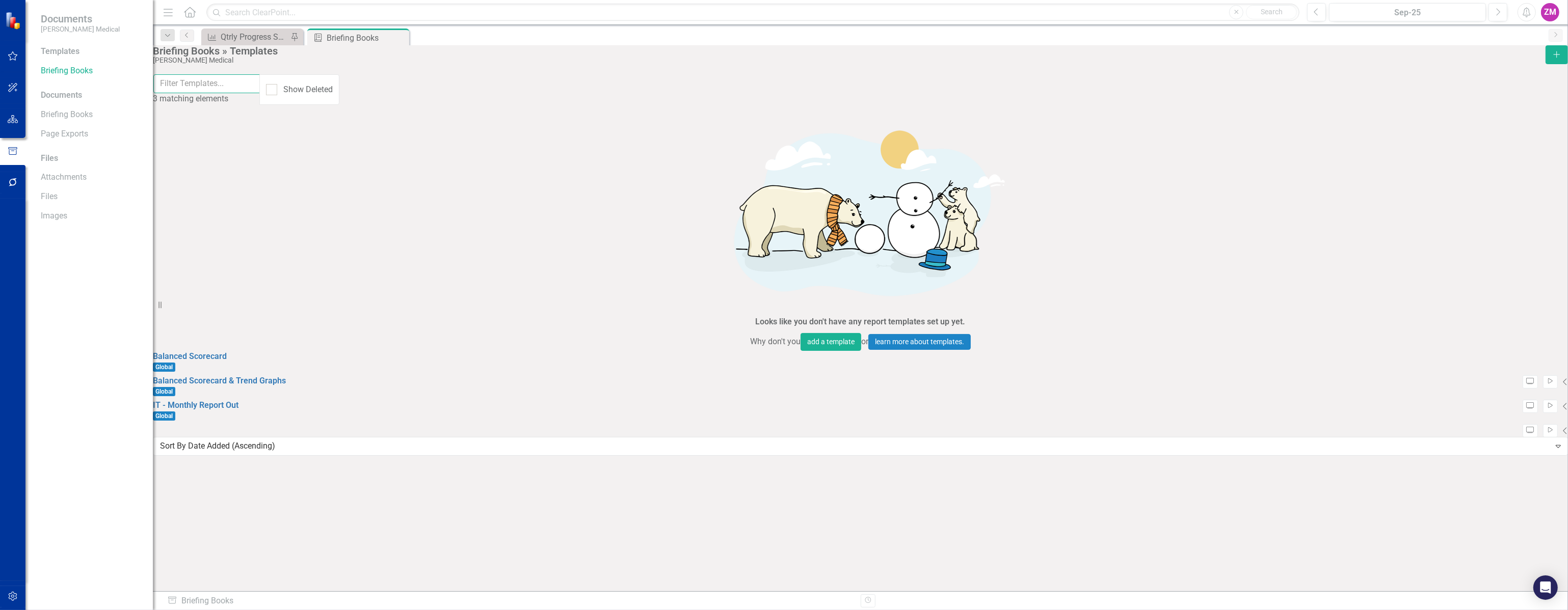
click at [250, 93] on input "text" at bounding box center [207, 84] width 107 height 19
click at [259, 100] on div "3 matching elements" at bounding box center [206, 99] width 106 height 12
click at [259, 96] on div "3 matching elements" at bounding box center [206, 99] width 106 height 12
click at [503, 351] on div "Balanced Scorecard Global Preview Start Collapse Balanced Scorecard & Trend Gra…" at bounding box center [860, 388] width 1415 height 73
click at [224, 400] on link "IT - Monthly Report Out" at bounding box center [195, 405] width 86 height 10
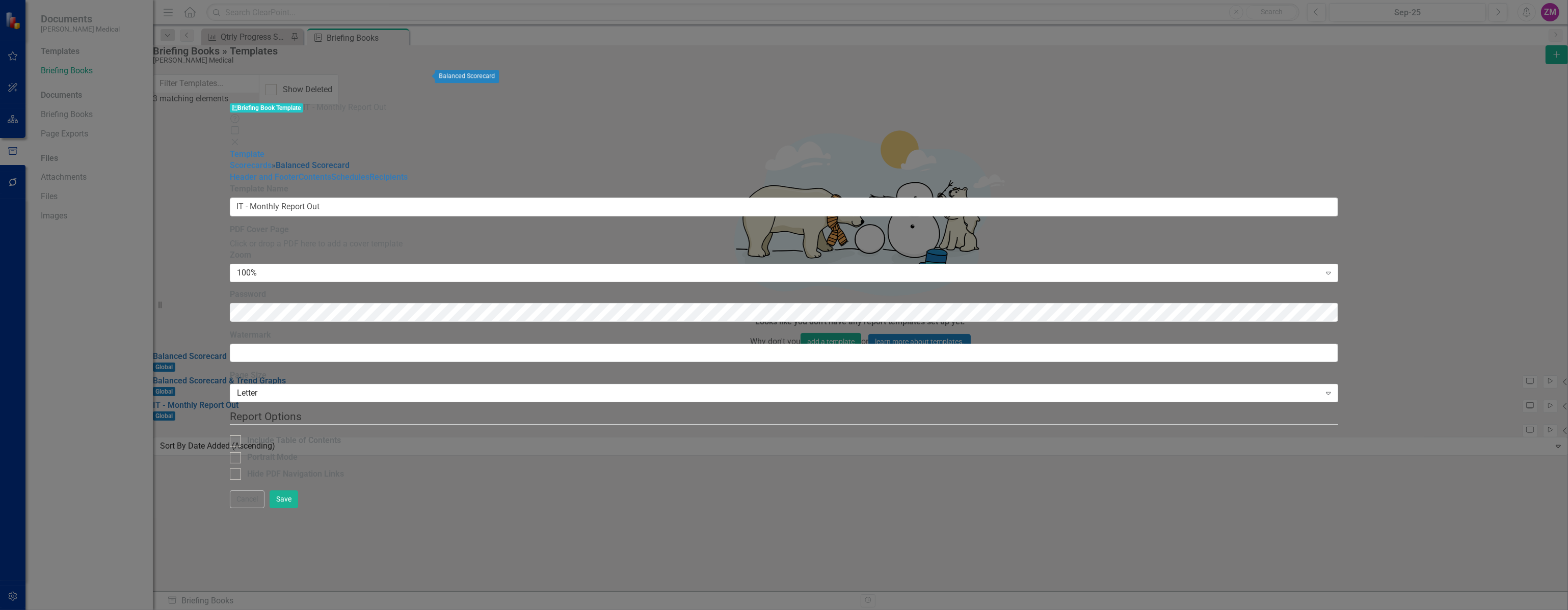
click at [272, 160] on link "» Balanced Scorecard" at bounding box center [311, 165] width 78 height 10
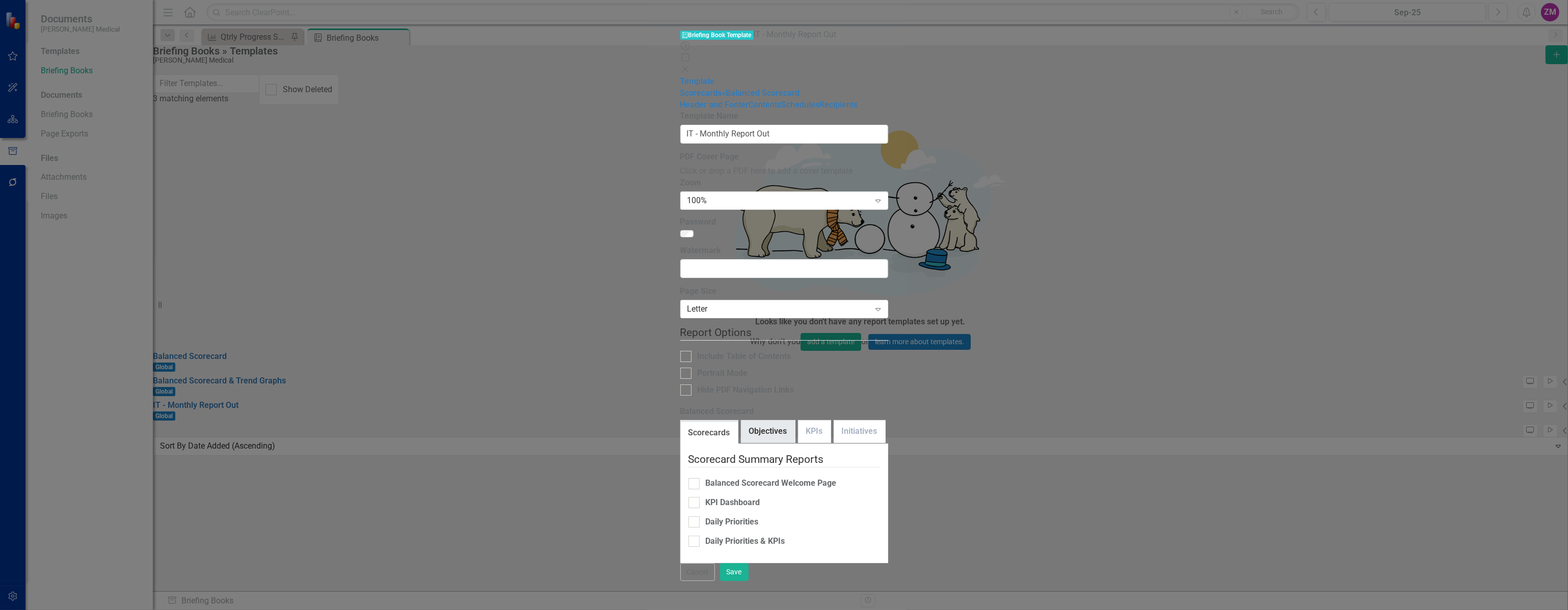
click at [742, 421] on link "Objectives" at bounding box center [768, 432] width 53 height 22
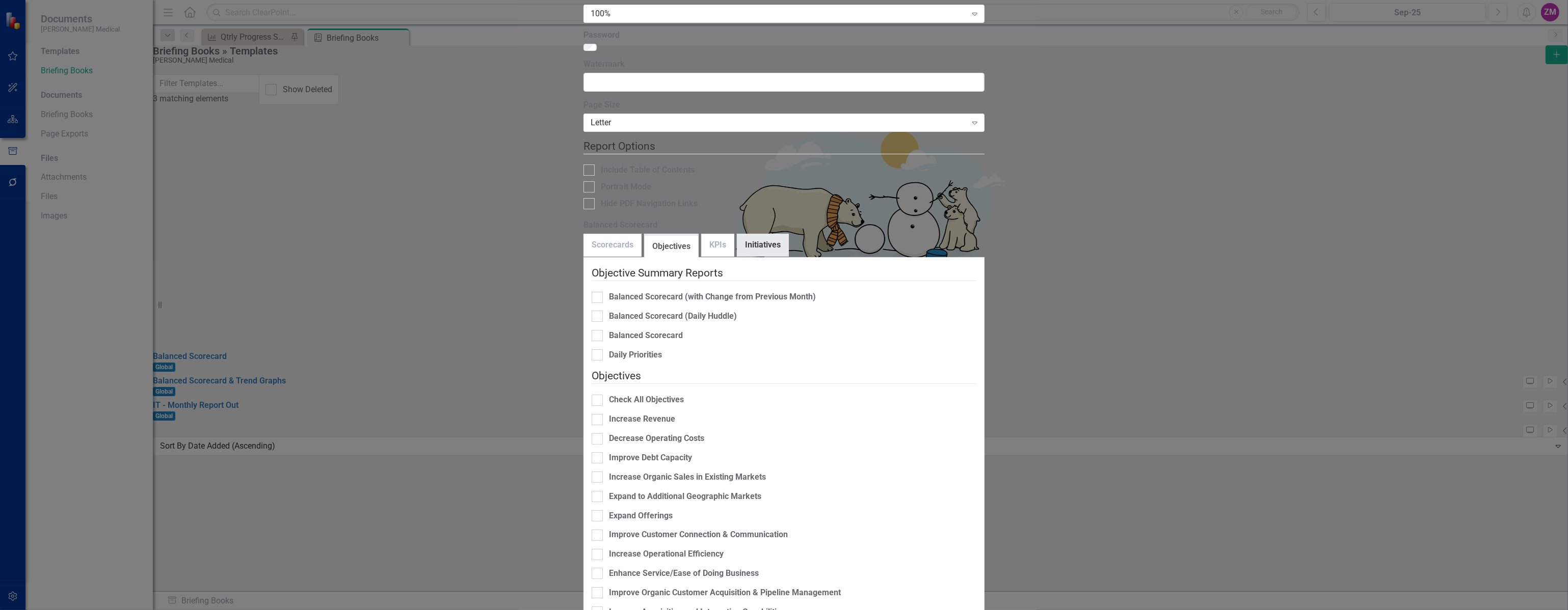
click at [737, 234] on link "Initiatives" at bounding box center [762, 245] width 51 height 22
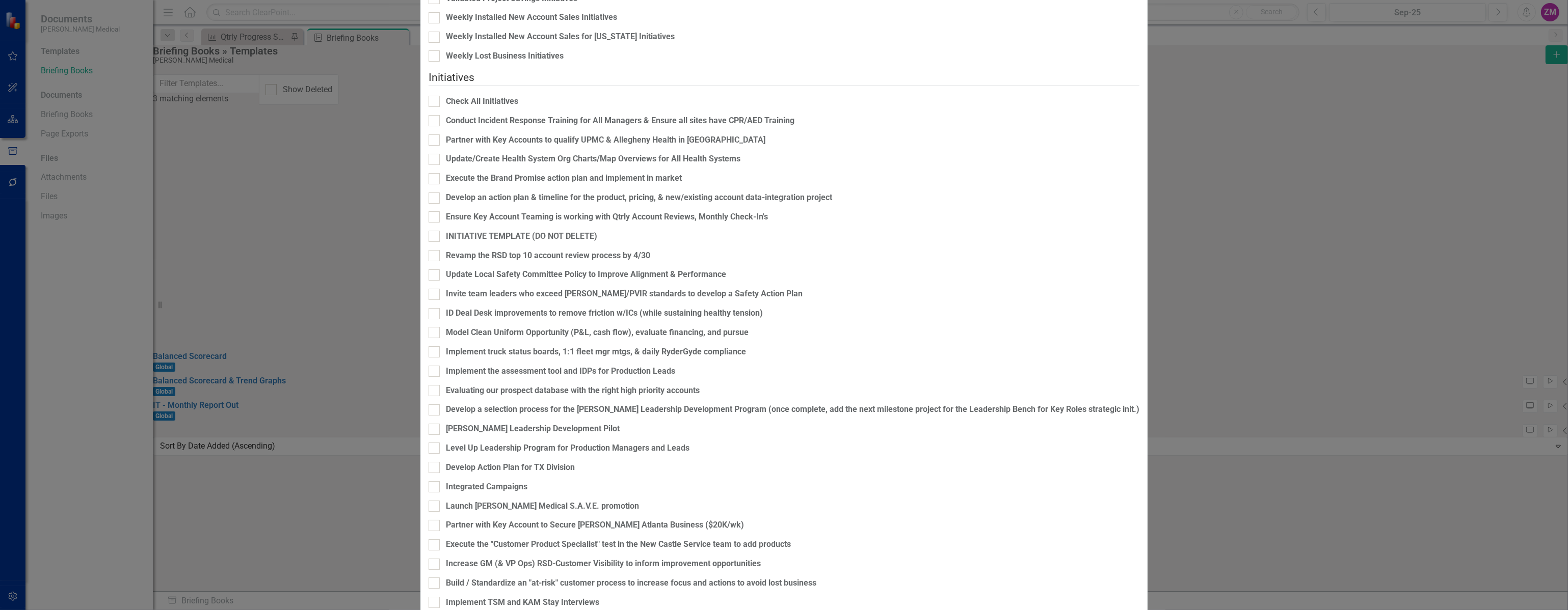
scroll to position [1427, 0]
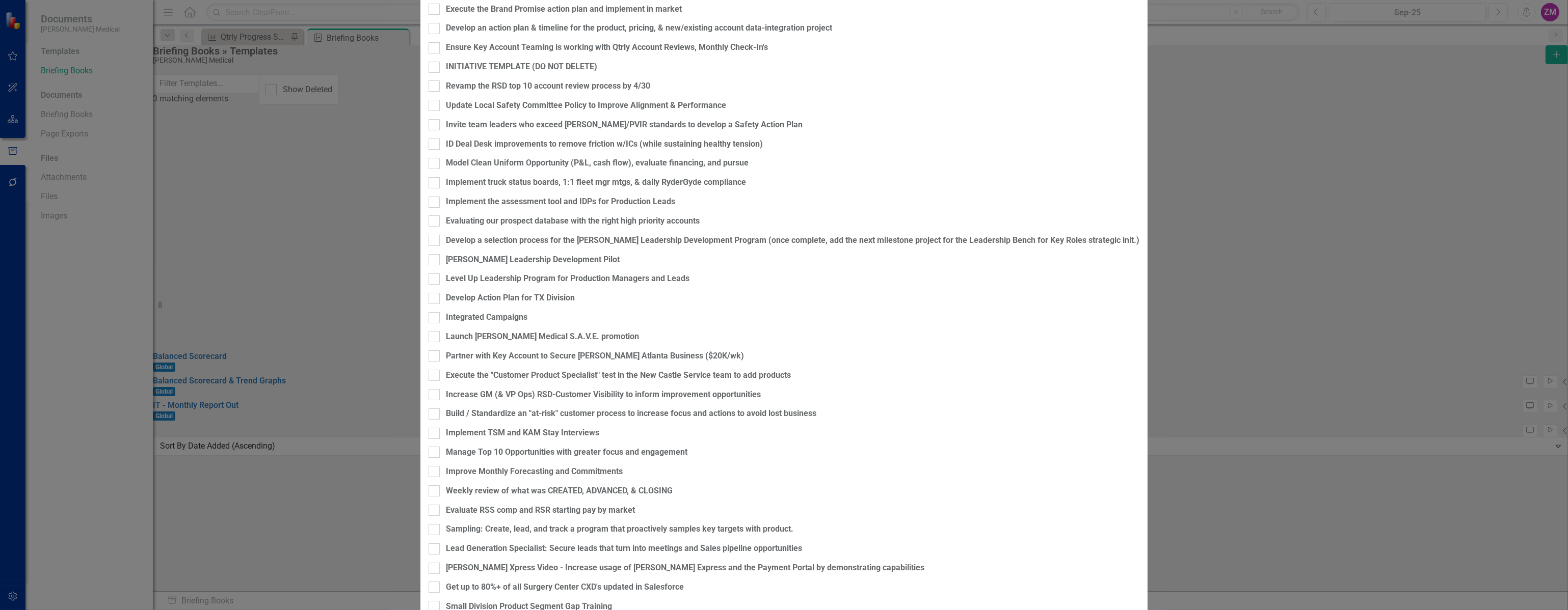
scroll to position [40, 0]
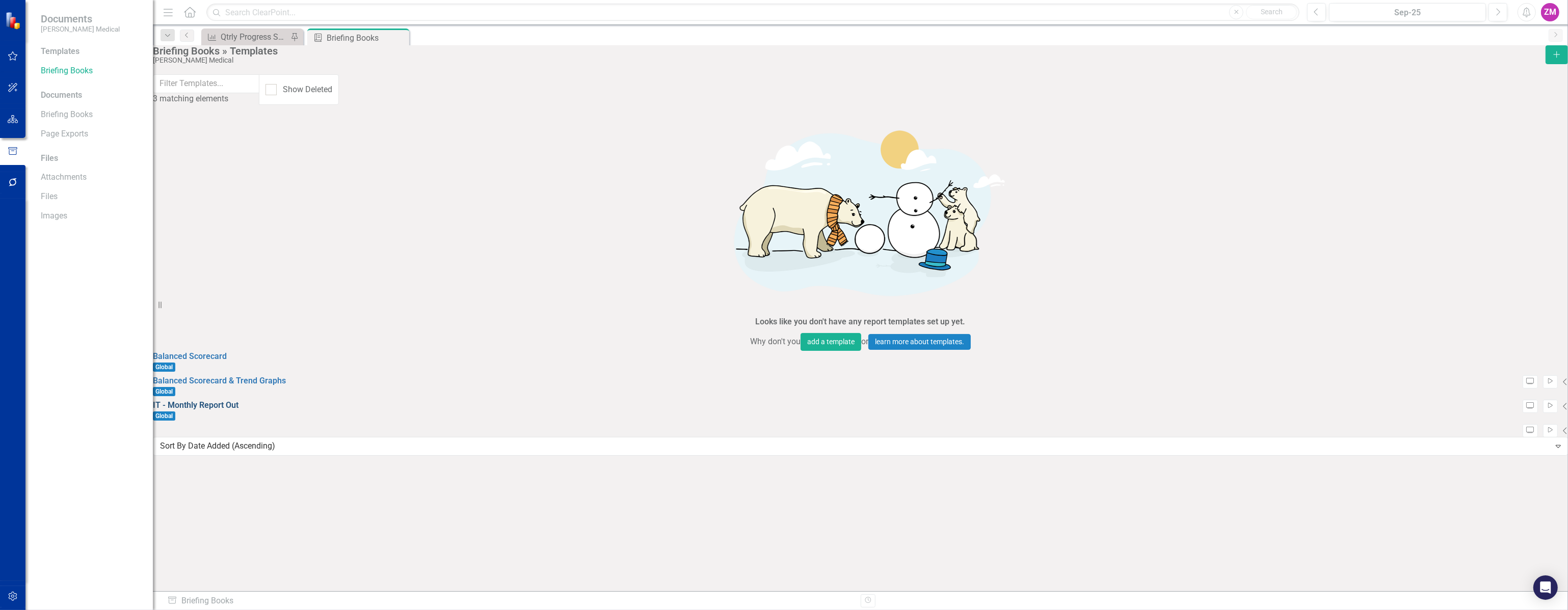
click at [221, 400] on link "IT - Monthly Report Out" at bounding box center [195, 405] width 86 height 10
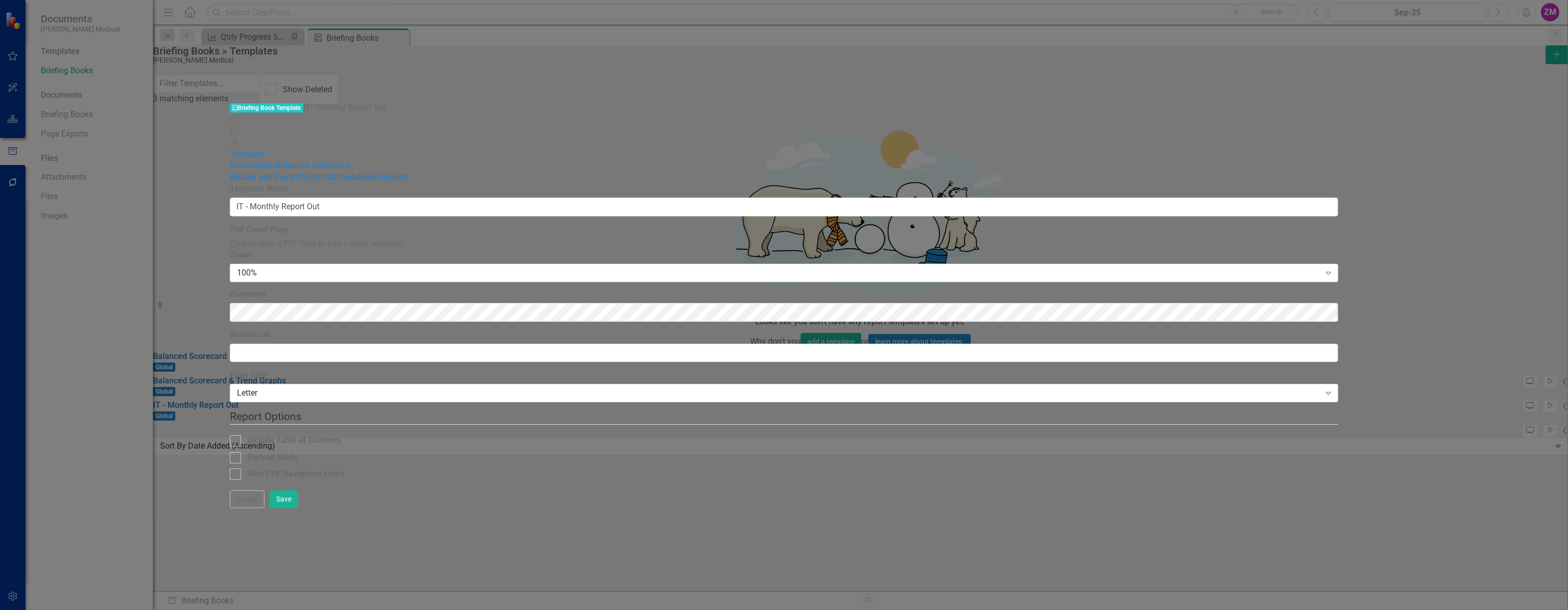
click at [240, 138] on icon "Close" at bounding box center [235, 142] width 10 height 8
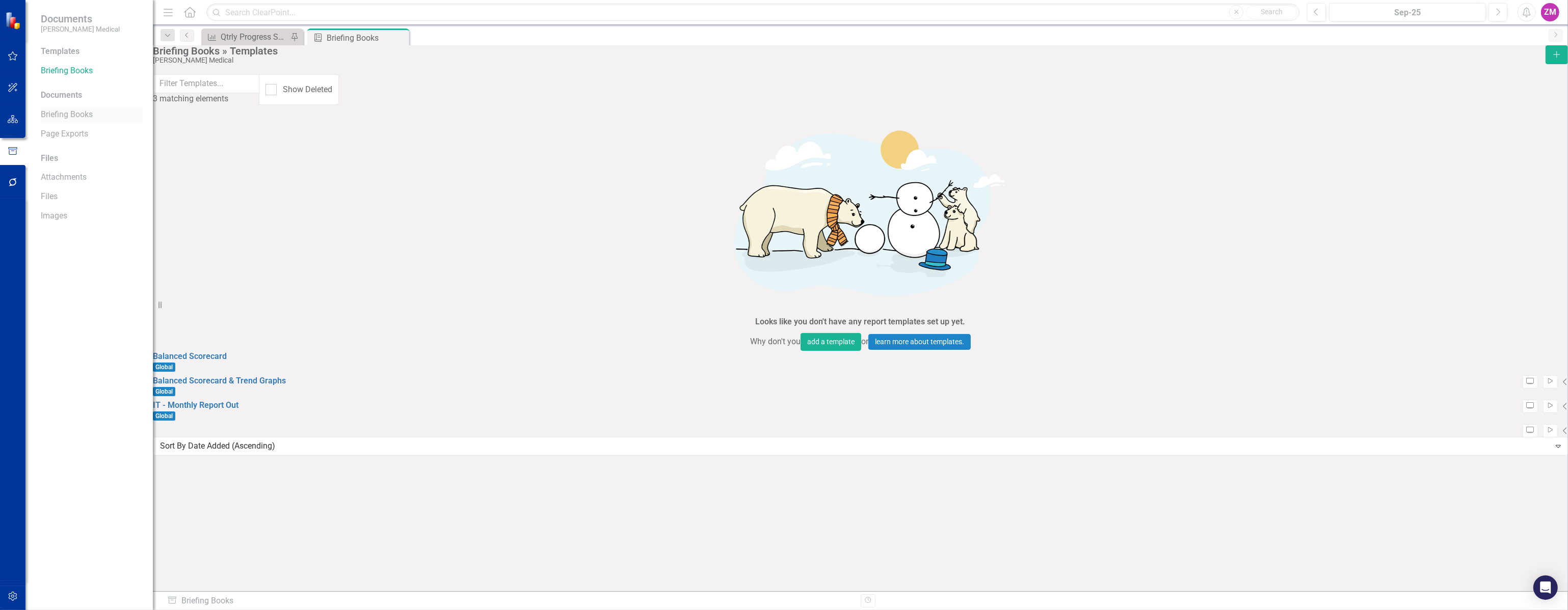
click at [86, 117] on link "Briefing Books" at bounding box center [91, 115] width 102 height 12
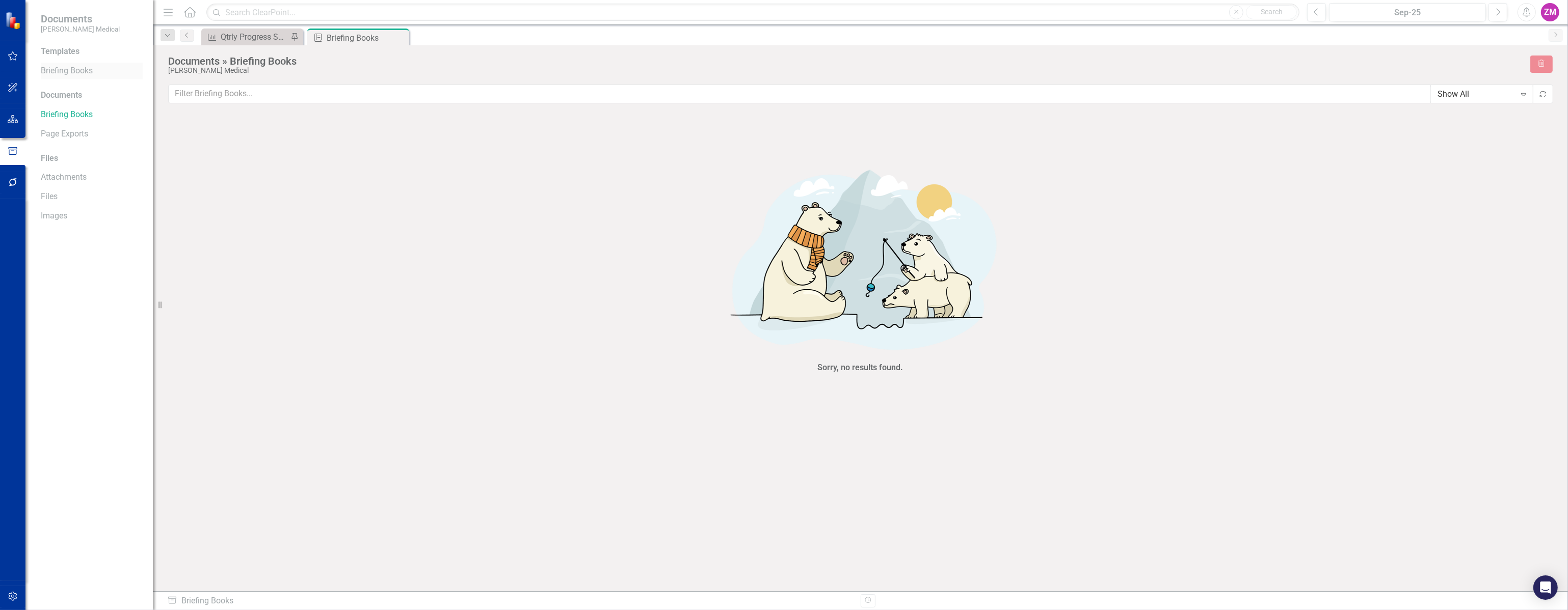
click at [71, 69] on link "Briefing Books" at bounding box center [91, 71] width 102 height 12
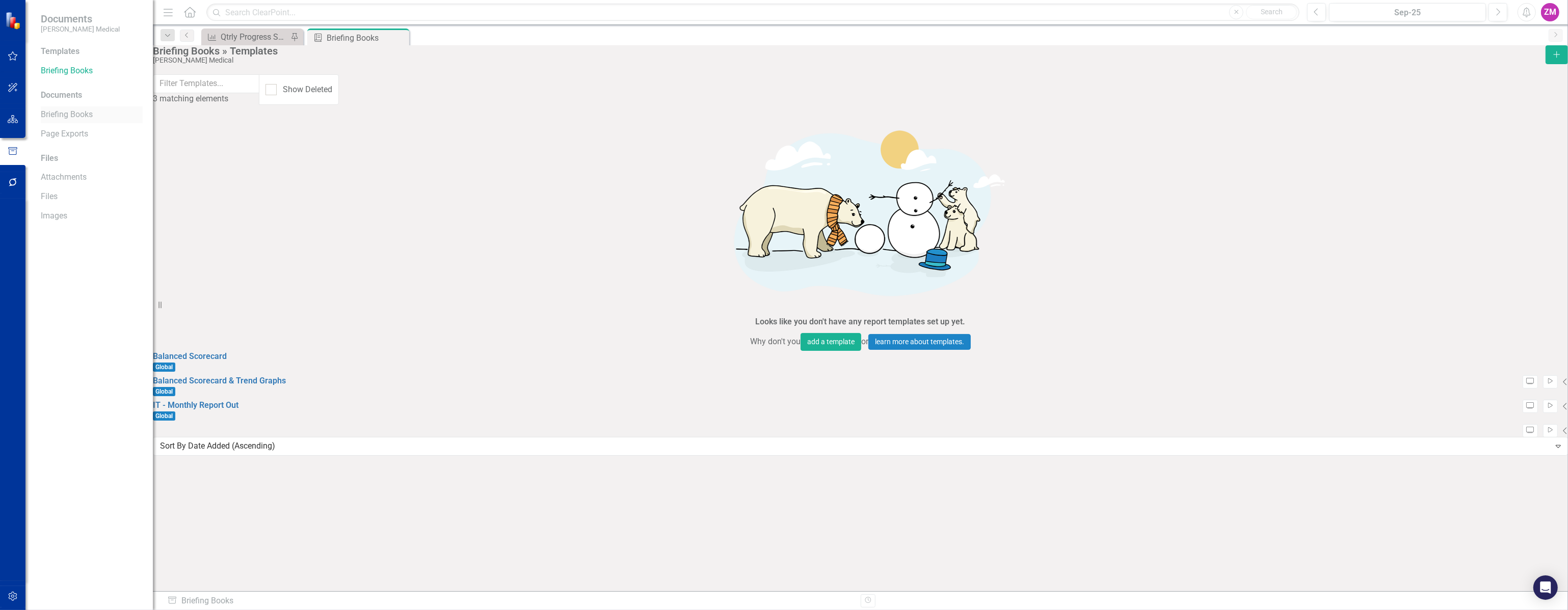
click at [91, 114] on link "Briefing Books" at bounding box center [91, 115] width 102 height 12
